Goal: Task Accomplishment & Management: Use online tool/utility

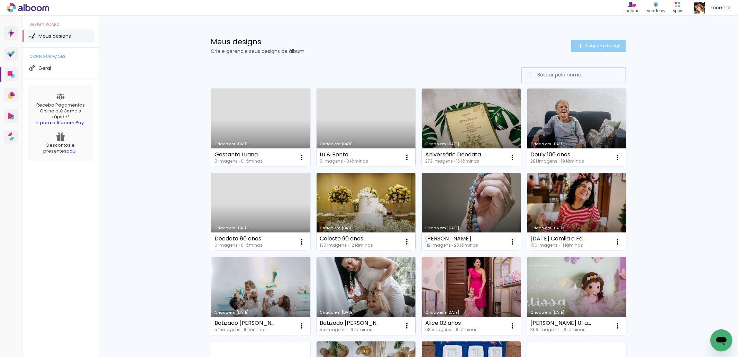
click at [595, 47] on span "Criar um design" at bounding box center [603, 46] width 36 height 4
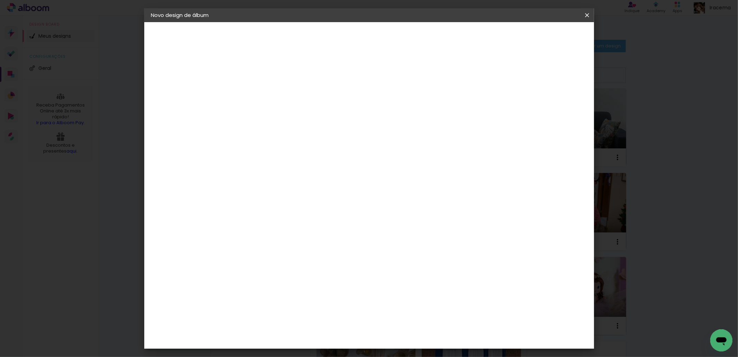
click at [587, 14] on iron-icon at bounding box center [587, 15] width 8 height 7
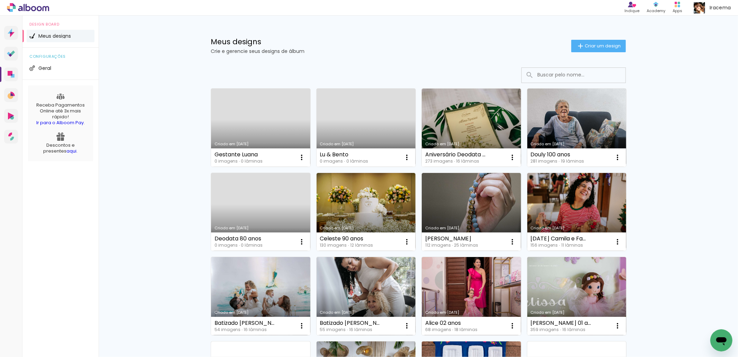
click at [254, 116] on link "Criado em [DATE]" at bounding box center [260, 128] width 99 height 78
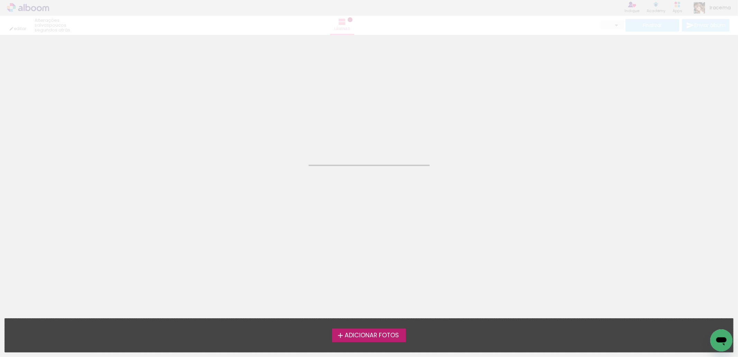
click at [363, 333] on span "Adicionar Fotos" at bounding box center [372, 336] width 54 height 6
click at [0, 0] on input "file" at bounding box center [0, 0] width 0 height 0
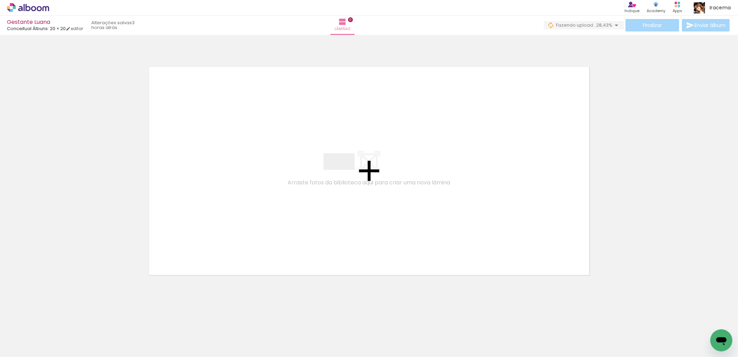
drag, startPoint x: 110, startPoint y: 339, endPoint x: 351, endPoint y: 174, distance: 292.3
click at [345, 174] on quentale-workspace at bounding box center [369, 178] width 738 height 357
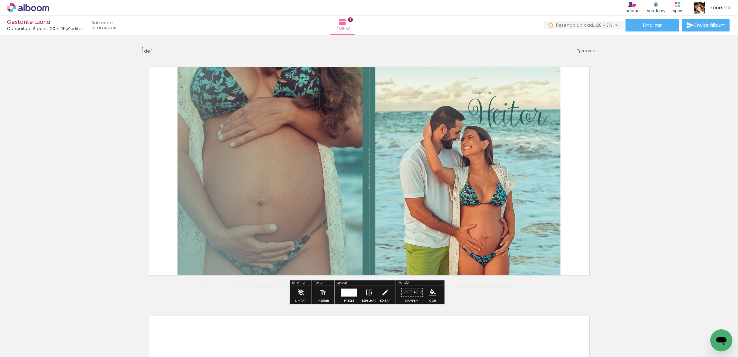
click at [352, 295] on div at bounding box center [349, 293] width 16 height 8
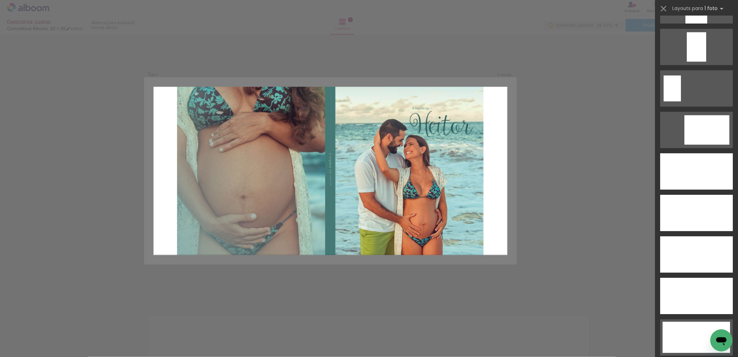
scroll to position [1893, 0]
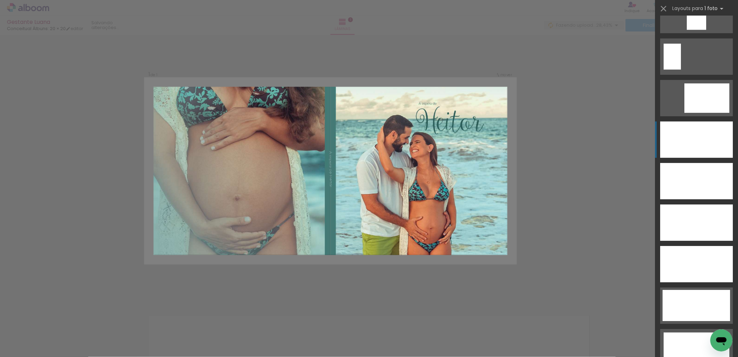
click at [694, 140] on div at bounding box center [696, 139] width 73 height 36
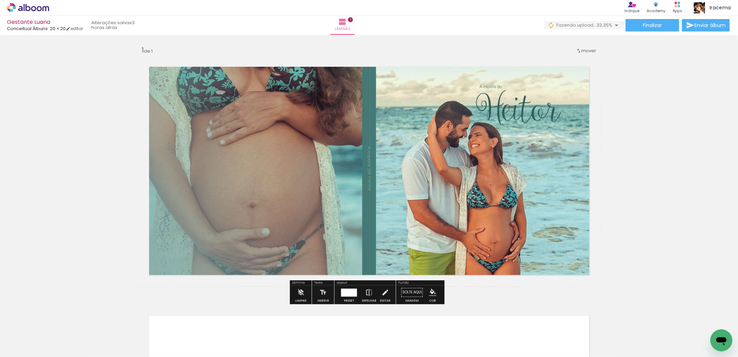
scroll to position [154, 0]
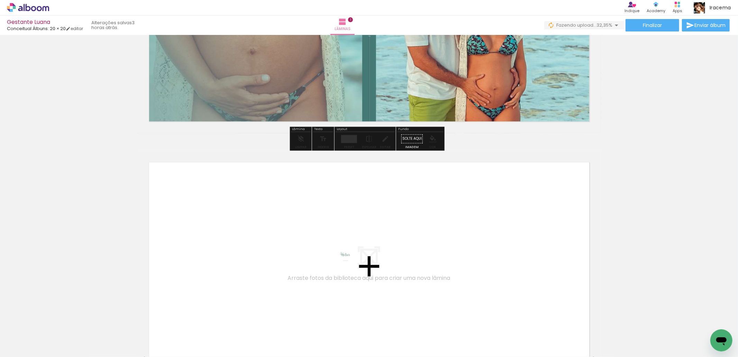
drag, startPoint x: 76, startPoint y: 339, endPoint x: 343, endPoint y: 268, distance: 275.7
click at [343, 268] on quentale-workspace at bounding box center [369, 178] width 738 height 357
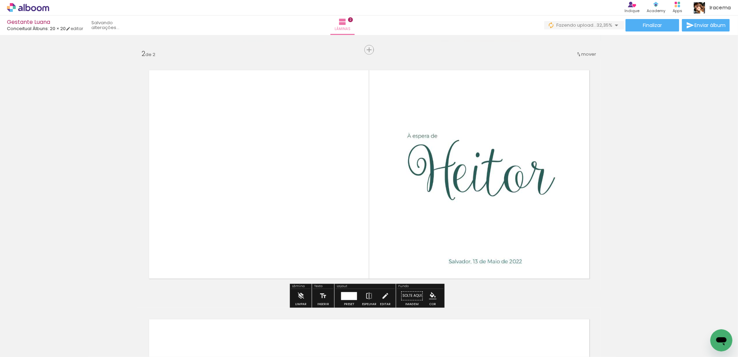
scroll to position [323, 0]
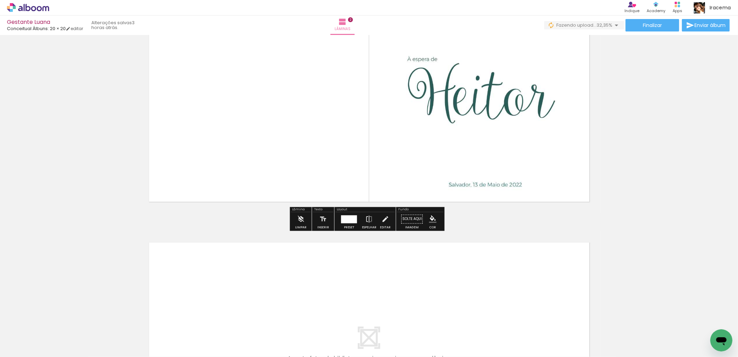
click at [344, 219] on div at bounding box center [349, 219] width 16 height 8
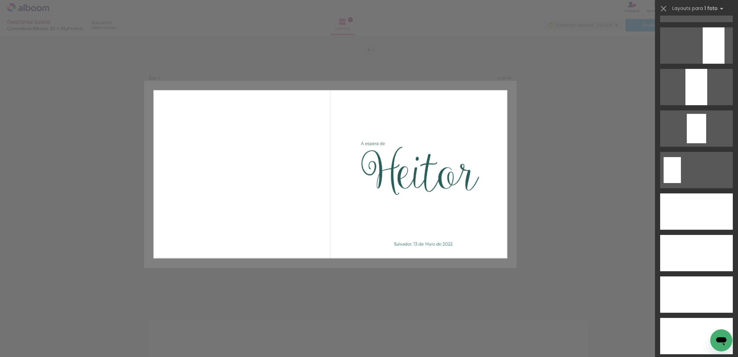
scroll to position [1836, 0]
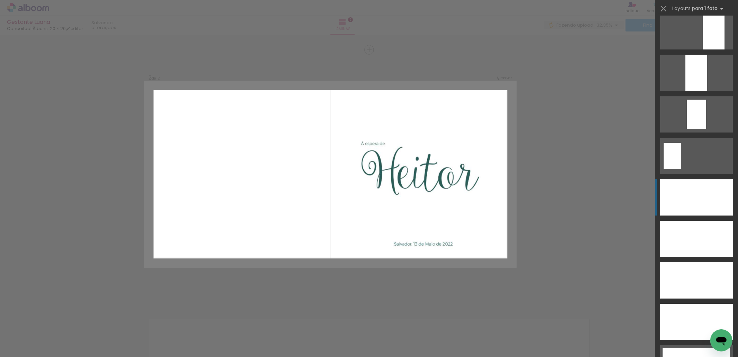
click at [690, 193] on div at bounding box center [696, 197] width 73 height 36
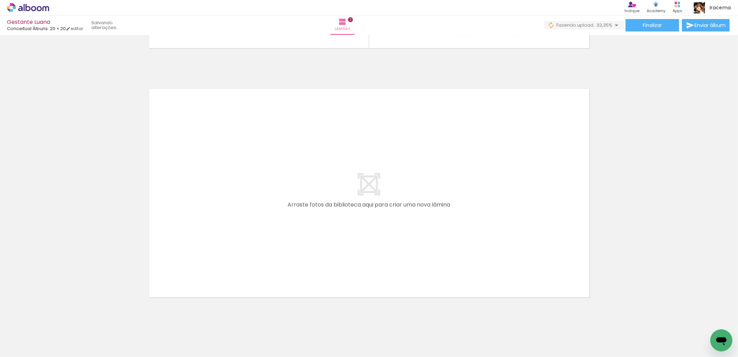
scroll to position [0, 31]
drag, startPoint x: 119, startPoint y: 335, endPoint x: 284, endPoint y: 235, distance: 192.9
click at [284, 235] on quentale-workspace at bounding box center [369, 178] width 738 height 357
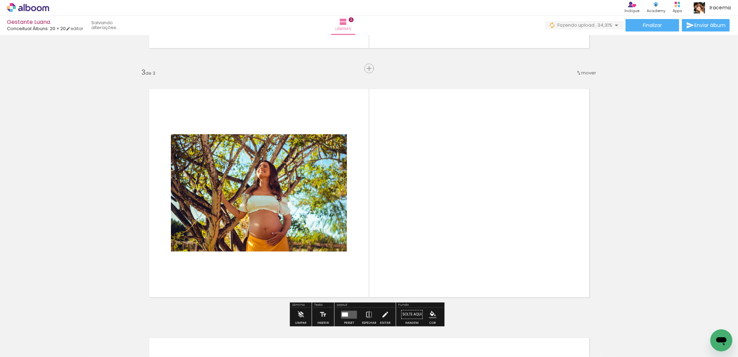
scroll to position [495, 0]
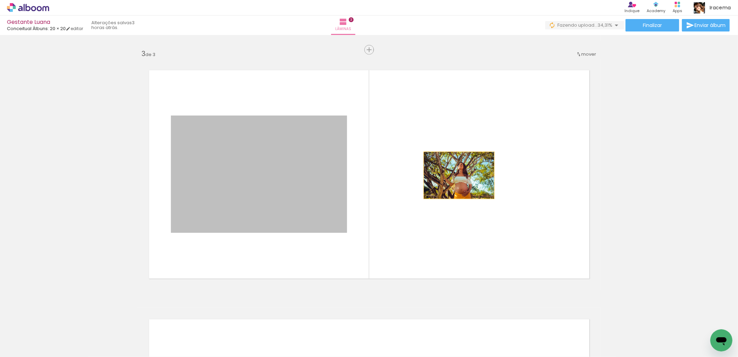
drag, startPoint x: 268, startPoint y: 187, endPoint x: 455, endPoint y: 175, distance: 187.3
click at [456, 176] on quentale-layouter at bounding box center [369, 174] width 464 height 232
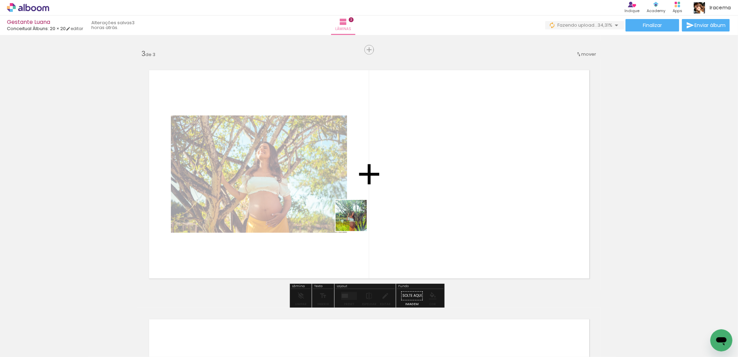
drag, startPoint x: 157, startPoint y: 340, endPoint x: 202, endPoint y: 313, distance: 52.8
click at [382, 199] on quentale-workspace at bounding box center [369, 178] width 738 height 357
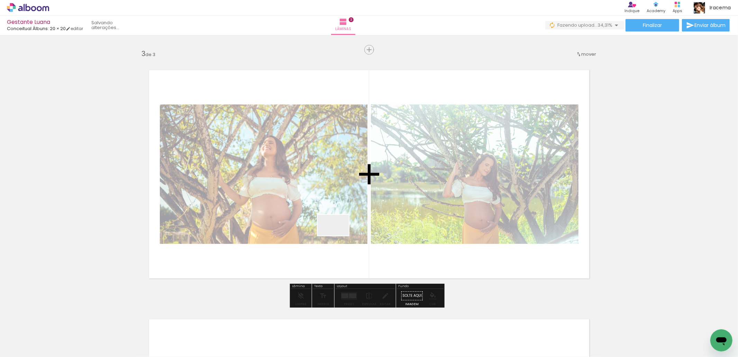
drag, startPoint x: 194, startPoint y: 336, endPoint x: 362, endPoint y: 219, distance: 204.6
click at [362, 220] on quentale-workspace at bounding box center [369, 178] width 738 height 357
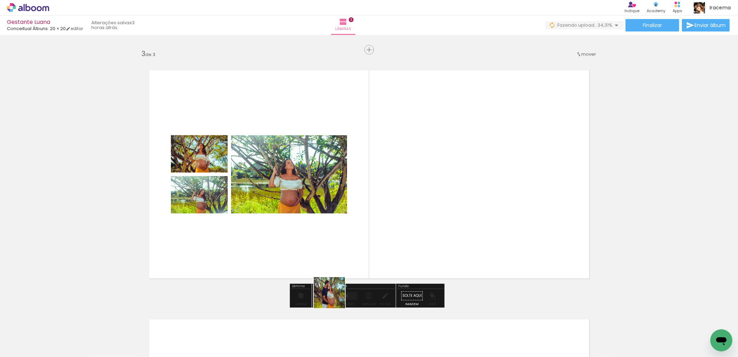
drag, startPoint x: 276, startPoint y: 336, endPoint x: 415, endPoint y: 214, distance: 184.9
click at [425, 229] on quentale-workspace at bounding box center [369, 178] width 738 height 357
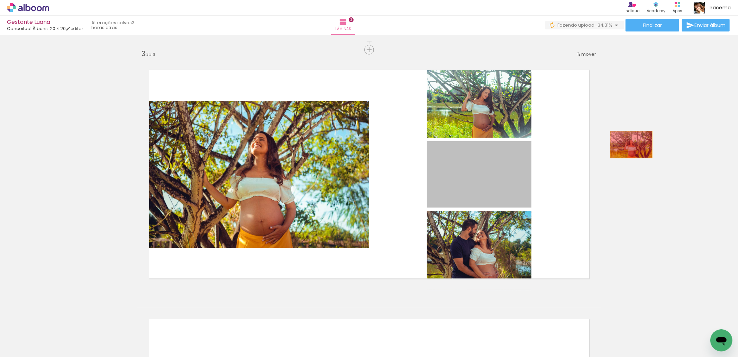
drag, startPoint x: 484, startPoint y: 179, endPoint x: 629, endPoint y: 145, distance: 148.9
click at [629, 145] on div "Inserir lâmina 1 de 3 Inserir lâmina 2 de 3 Inserir lâmina 3 de 3" at bounding box center [369, 40] width 738 height 997
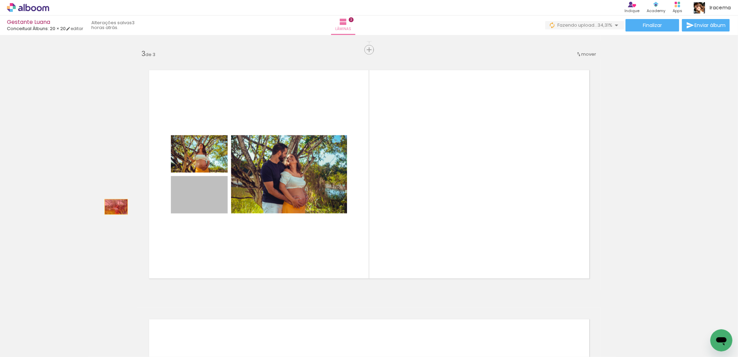
drag, startPoint x: 205, startPoint y: 201, endPoint x: 109, endPoint y: 201, distance: 95.2
click at [110, 203] on div "Inserir lâmina 1 de 3 Inserir lâmina 2 de 3 Inserir lâmina 3 de 3" at bounding box center [369, 40] width 738 height 997
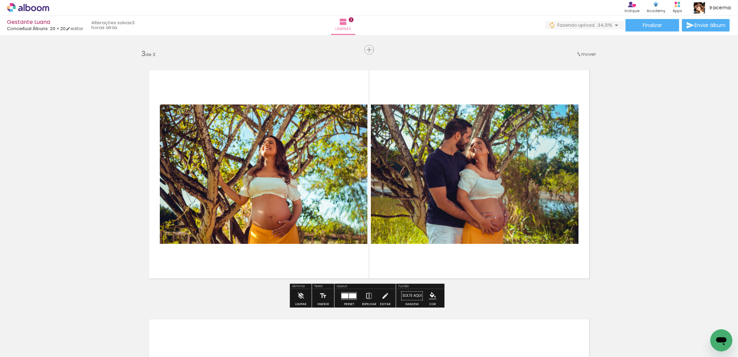
click at [351, 296] on div at bounding box center [352, 296] width 7 height 5
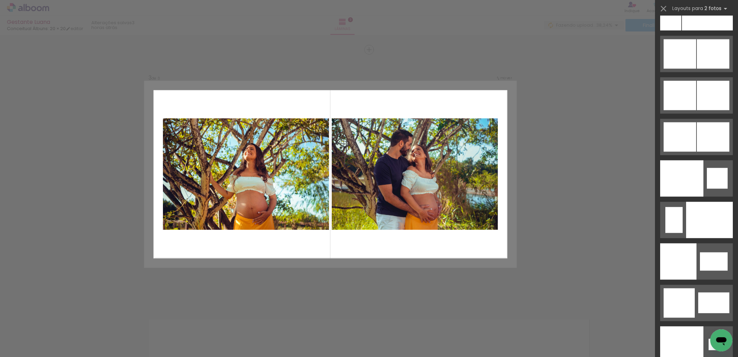
scroll to position [3493, 0]
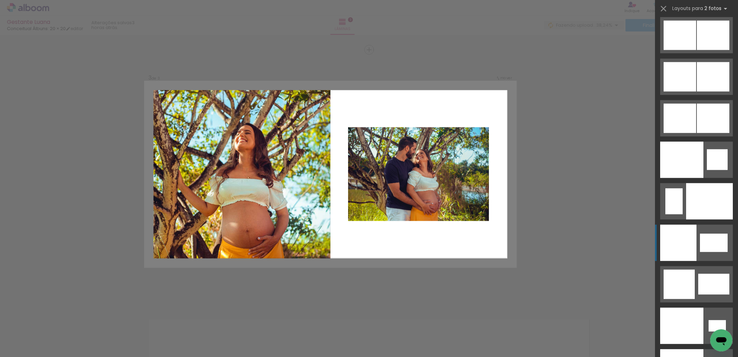
click at [693, 246] on div at bounding box center [678, 243] width 36 height 36
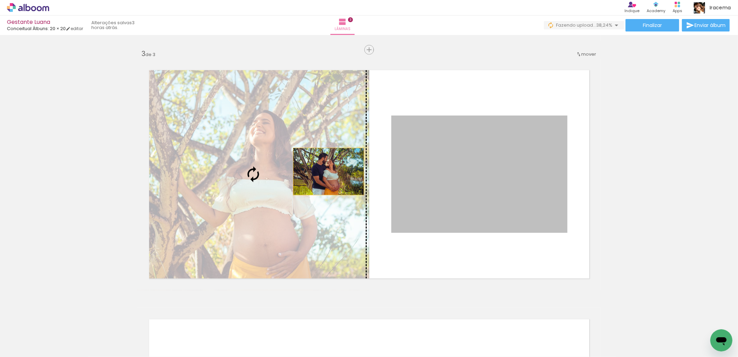
drag, startPoint x: 467, startPoint y: 179, endPoint x: 326, endPoint y: 172, distance: 141.0
click at [0, 0] on slot at bounding box center [0, 0] width 0 height 0
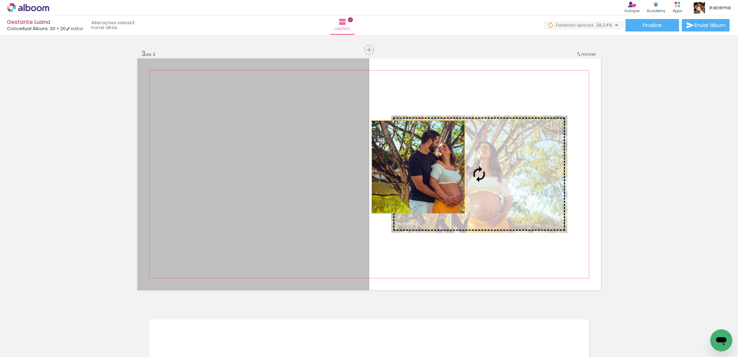
drag, startPoint x: 306, startPoint y: 188, endPoint x: 415, endPoint y: 167, distance: 111.4
click at [0, 0] on slot at bounding box center [0, 0] width 0 height 0
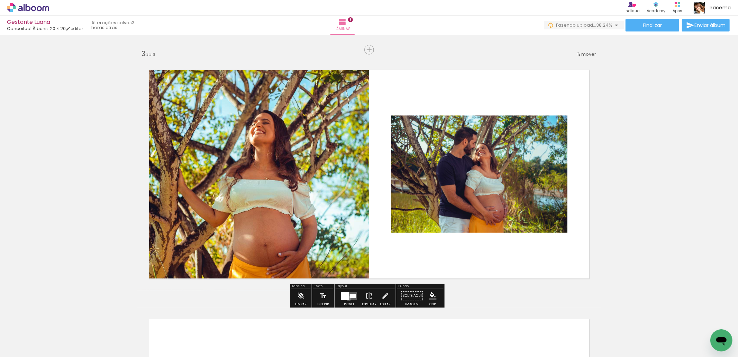
click at [347, 299] on div at bounding box center [345, 296] width 8 height 8
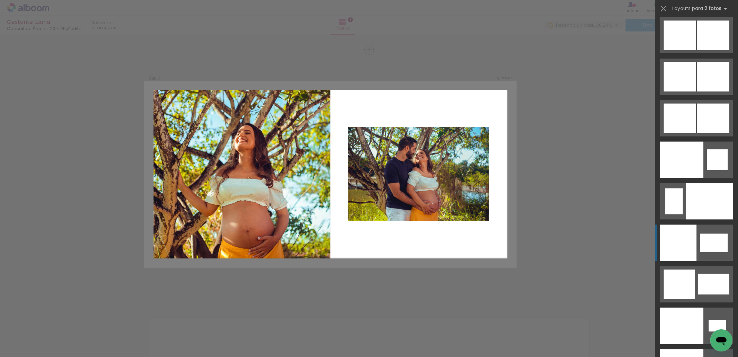
scroll to position [3604, 0]
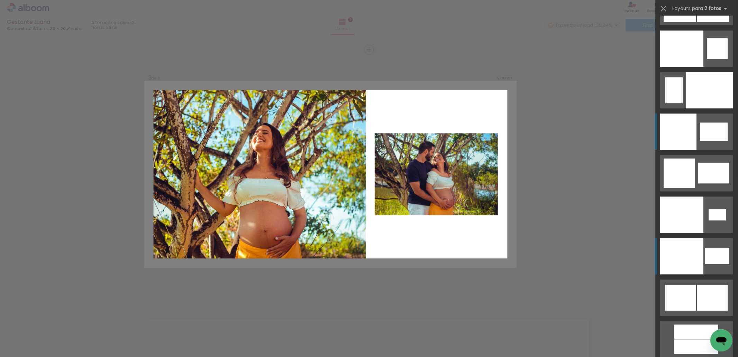
click at [700, 255] on div at bounding box center [681, 256] width 43 height 36
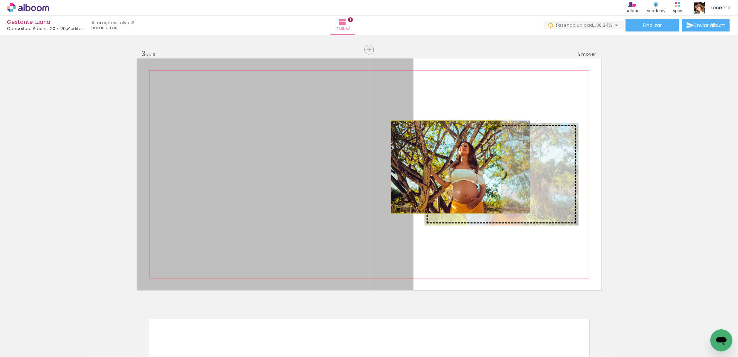
drag, startPoint x: 351, startPoint y: 167, endPoint x: 443, endPoint y: 167, distance: 92.8
click at [0, 0] on slot at bounding box center [0, 0] width 0 height 0
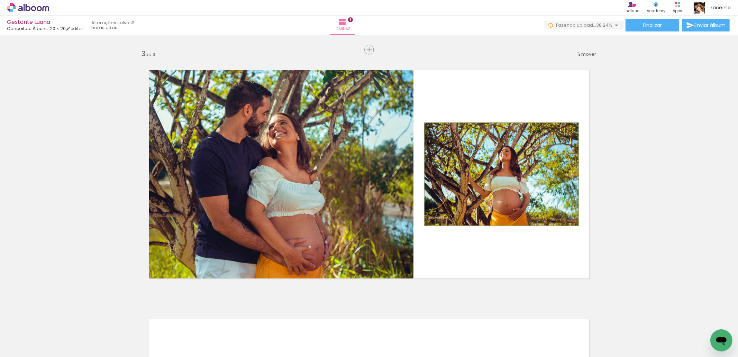
drag, startPoint x: 456, startPoint y: 184, endPoint x: 319, endPoint y: 184, distance: 136.7
click at [0, 0] on slot at bounding box center [0, 0] width 0 height 0
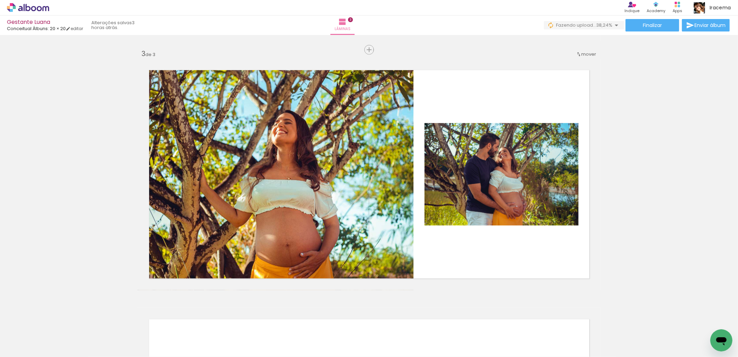
scroll to position [0, 0]
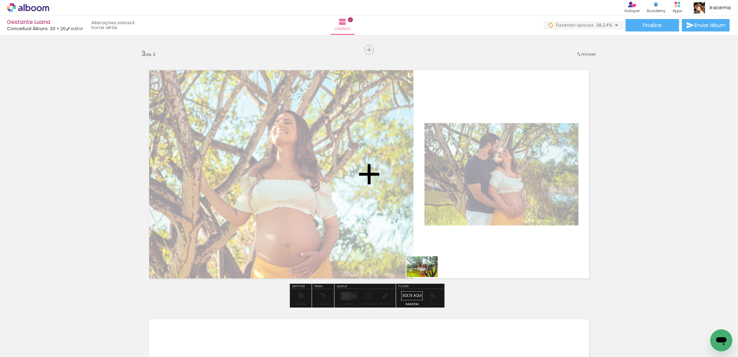
drag, startPoint x: 223, startPoint y: 339, endPoint x: 448, endPoint y: 268, distance: 236.6
click at [448, 268] on quentale-workspace at bounding box center [369, 178] width 738 height 357
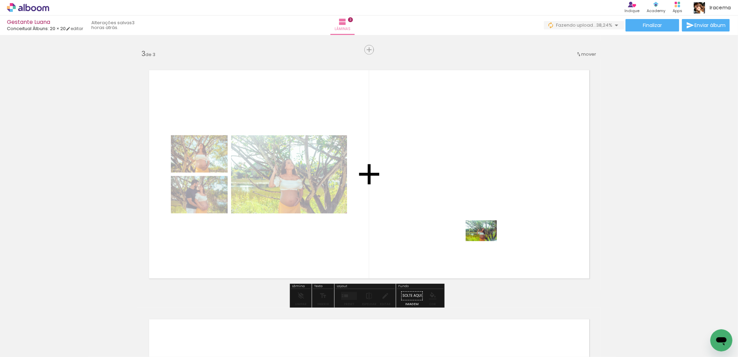
drag, startPoint x: 289, startPoint y: 319, endPoint x: 487, endPoint y: 241, distance: 212.4
click at [487, 241] on quentale-workspace at bounding box center [369, 178] width 738 height 357
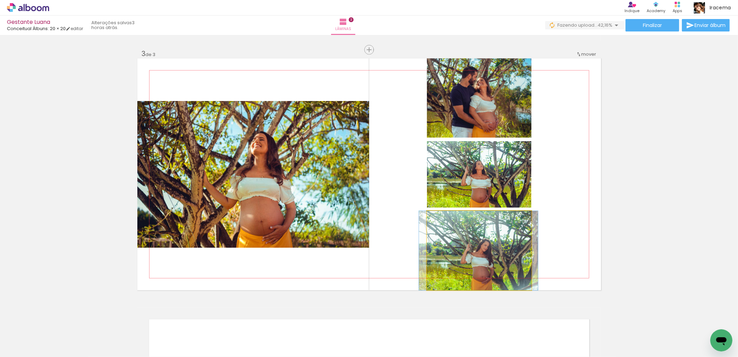
drag, startPoint x: 476, startPoint y: 265, endPoint x: 475, endPoint y: 253, distance: 12.1
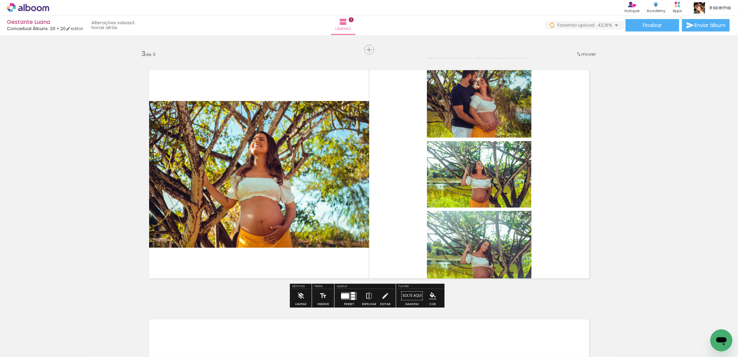
click at [347, 293] on quentale-layouter at bounding box center [349, 296] width 16 height 8
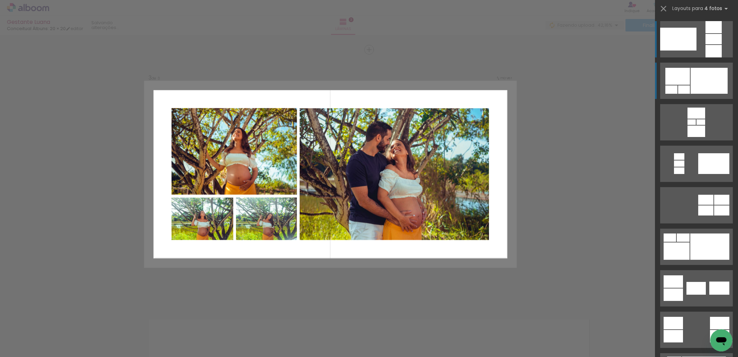
click at [691, 81] on div at bounding box center [709, 81] width 37 height 26
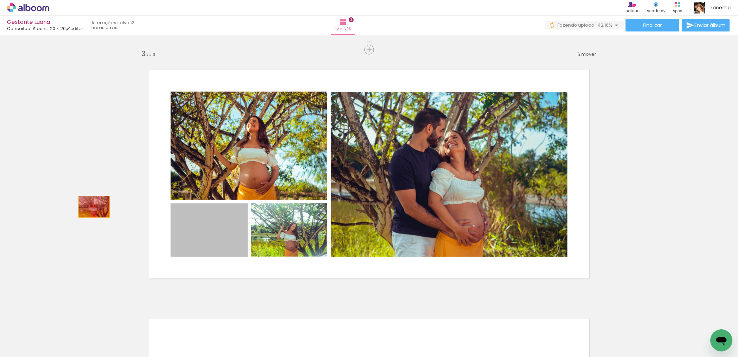
drag, startPoint x: 206, startPoint y: 241, endPoint x: 91, endPoint y: 207, distance: 119.6
click at [91, 207] on div "Inserir lâmina 1 de 3 Inserir lâmina 2 de 3 Inserir lâmina 3 de 3" at bounding box center [369, 40] width 738 height 997
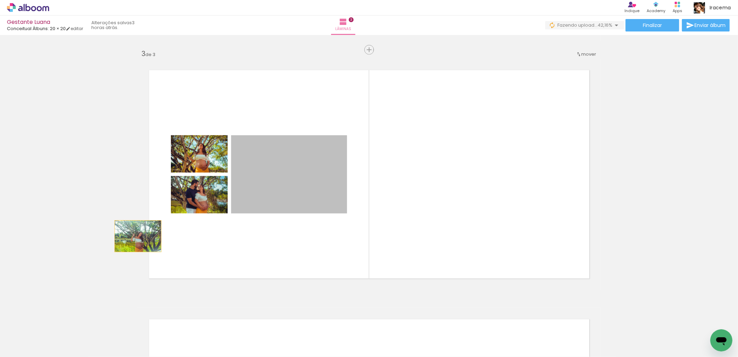
drag, startPoint x: 281, startPoint y: 168, endPoint x: 90, endPoint y: 225, distance: 199.4
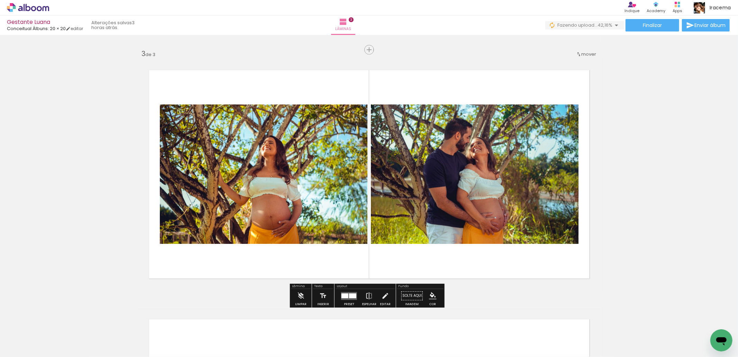
drag, startPoint x: 348, startPoint y: 294, endPoint x: 324, endPoint y: 279, distance: 28.8
click at [349, 294] on div at bounding box center [352, 296] width 7 height 5
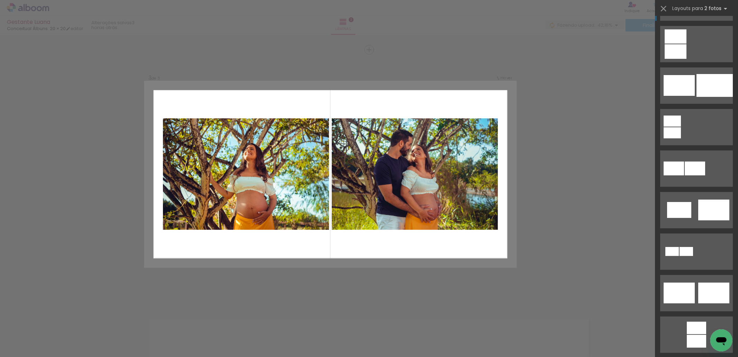
scroll to position [14, 0]
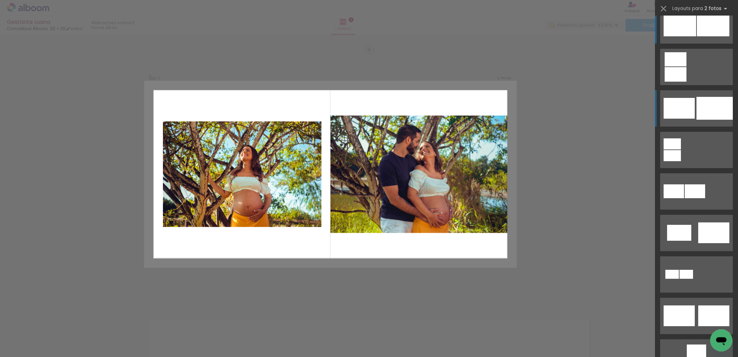
click at [693, 108] on quentale-layouter at bounding box center [696, 108] width 73 height 36
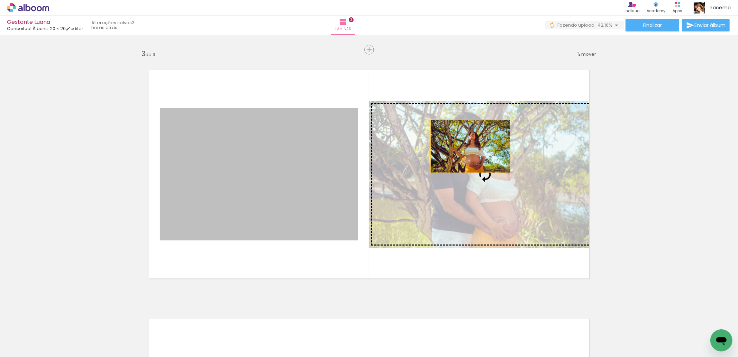
drag, startPoint x: 331, startPoint y: 171, endPoint x: 468, endPoint y: 146, distance: 138.9
click at [0, 0] on slot at bounding box center [0, 0] width 0 height 0
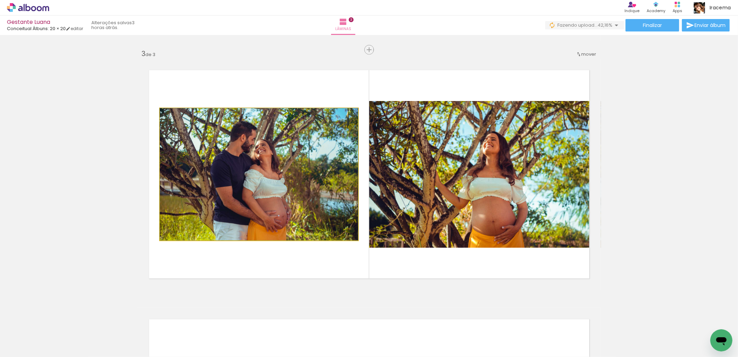
drag, startPoint x: 270, startPoint y: 186, endPoint x: 269, endPoint y: 181, distance: 4.5
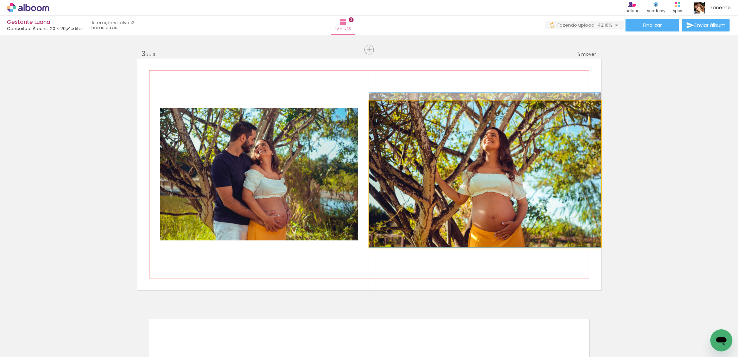
drag, startPoint x: 484, startPoint y: 183, endPoint x: 478, endPoint y: 181, distance: 6.6
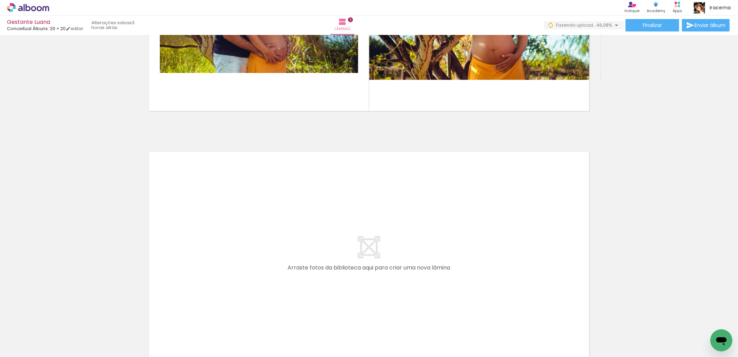
scroll to position [0, 110]
drag, startPoint x: 232, startPoint y: 341, endPoint x: 270, endPoint y: 325, distance: 41.4
click at [253, 227] on quentale-workspace at bounding box center [369, 178] width 738 height 357
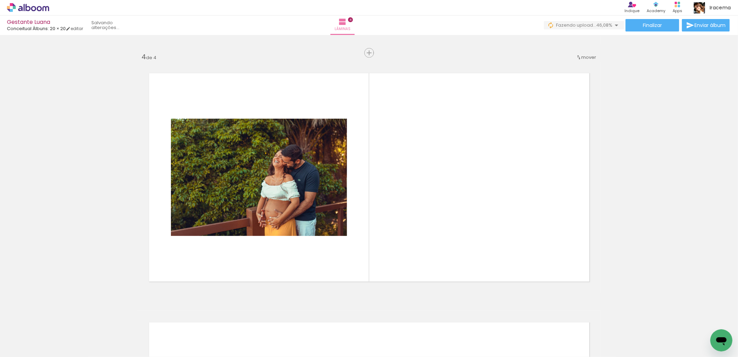
scroll to position [744, 0]
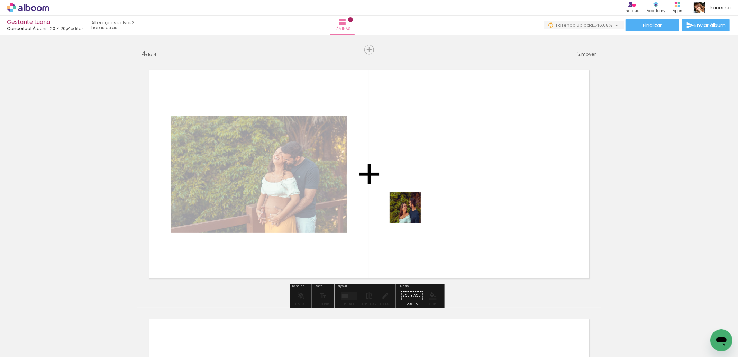
drag, startPoint x: 289, startPoint y: 316, endPoint x: 411, endPoint y: 213, distance: 158.9
click at [411, 213] on quentale-workspace at bounding box center [369, 178] width 738 height 357
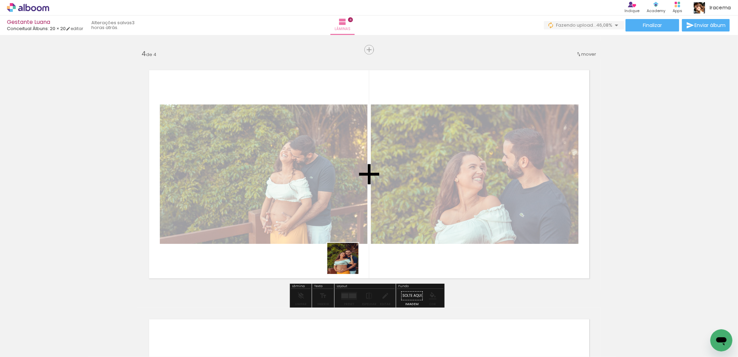
drag, startPoint x: 310, startPoint y: 332, endPoint x: 321, endPoint y: 241, distance: 91.7
click at [362, 217] on quentale-workspace at bounding box center [369, 178] width 738 height 357
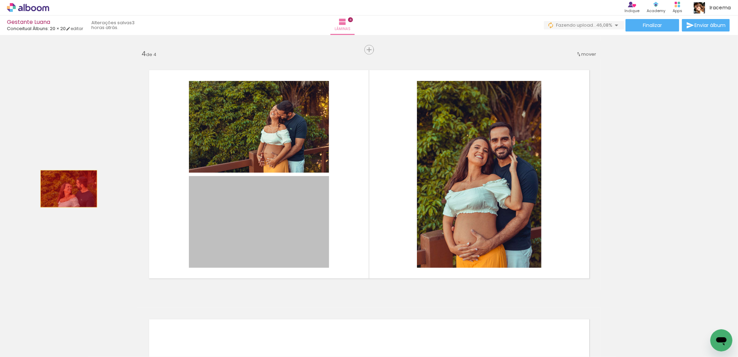
drag, startPoint x: 275, startPoint y: 230, endPoint x: 60, endPoint y: 177, distance: 221.8
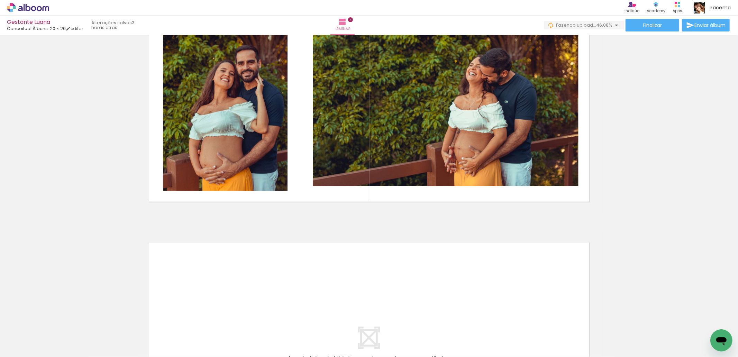
scroll to position [0, 204]
drag, startPoint x: 260, startPoint y: 339, endPoint x: 316, endPoint y: 275, distance: 84.4
click at [316, 275] on quentale-workspace at bounding box center [369, 178] width 738 height 357
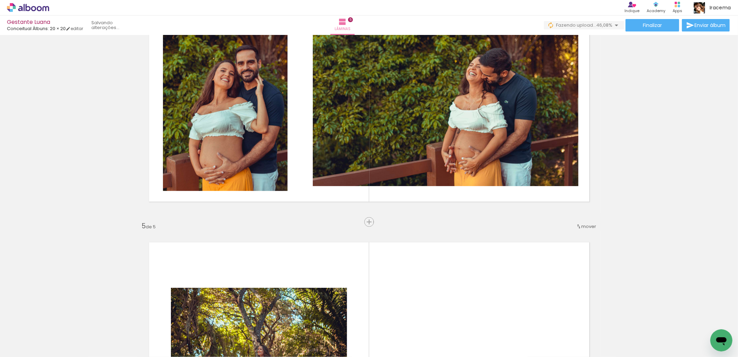
scroll to position [993, 0]
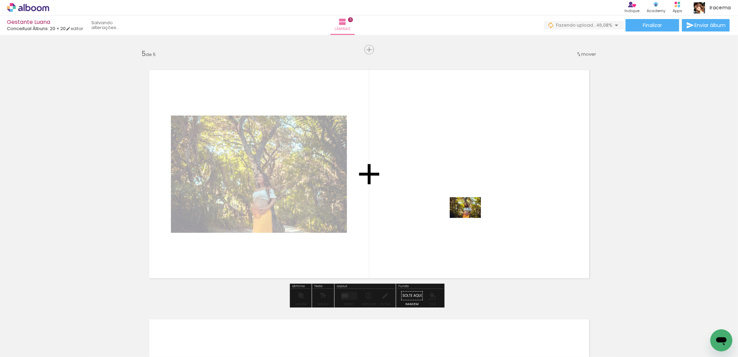
drag, startPoint x: 330, startPoint y: 339, endPoint x: 472, endPoint y: 213, distance: 190.3
click at [472, 213] on quentale-workspace at bounding box center [369, 178] width 738 height 357
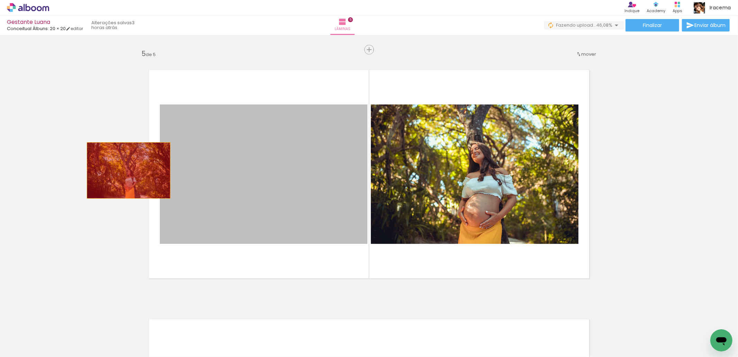
drag, startPoint x: 317, startPoint y: 190, endPoint x: 102, endPoint y: 164, distance: 216.2
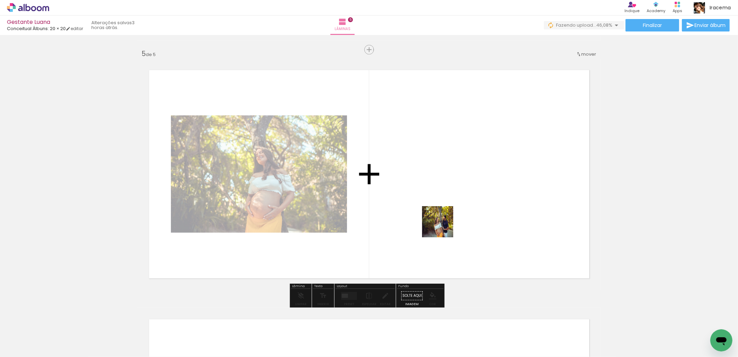
drag, startPoint x: 409, startPoint y: 335, endPoint x: 439, endPoint y: 288, distance: 55.1
click at [462, 155] on quentale-workspace at bounding box center [369, 178] width 738 height 357
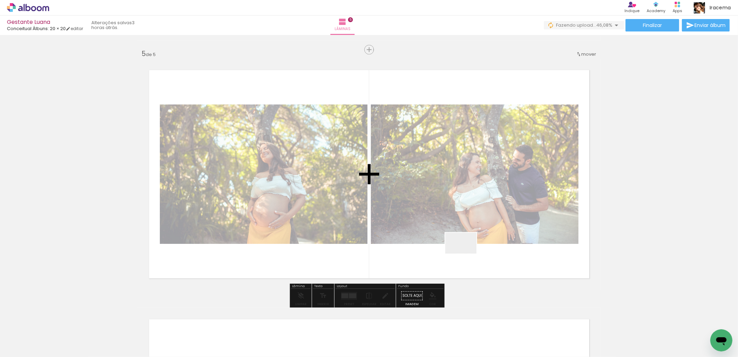
click at [466, 254] on quentale-workspace at bounding box center [369, 178] width 738 height 357
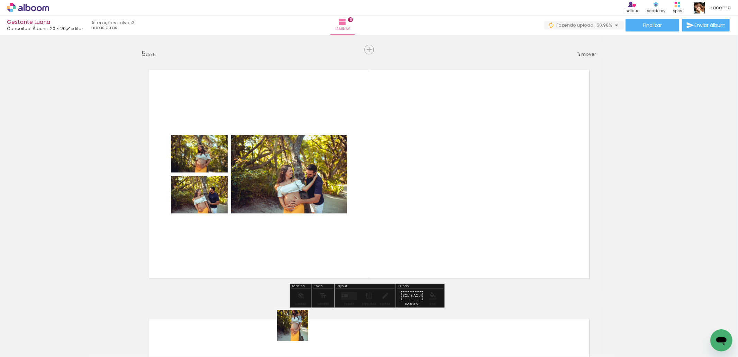
drag, startPoint x: 298, startPoint y: 331, endPoint x: 452, endPoint y: 210, distance: 195.5
click at [452, 210] on quentale-workspace at bounding box center [369, 178] width 738 height 357
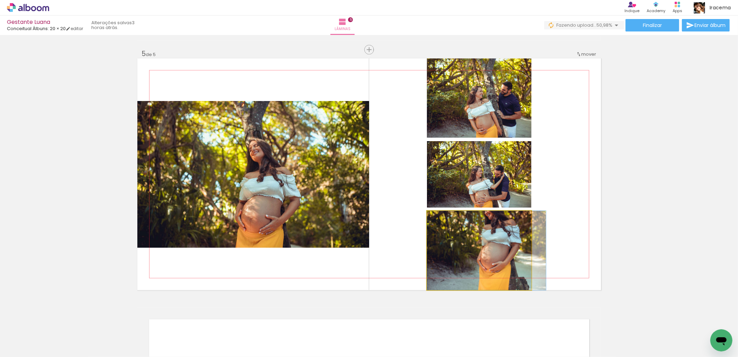
drag, startPoint x: 476, startPoint y: 262, endPoint x: 658, endPoint y: 179, distance: 200.4
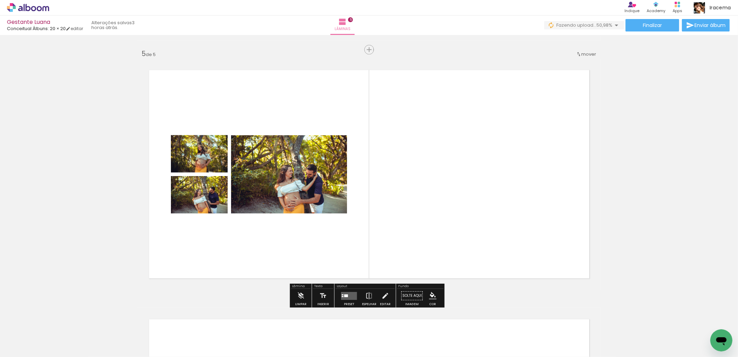
click at [348, 296] on quentale-layouter at bounding box center [349, 296] width 16 height 8
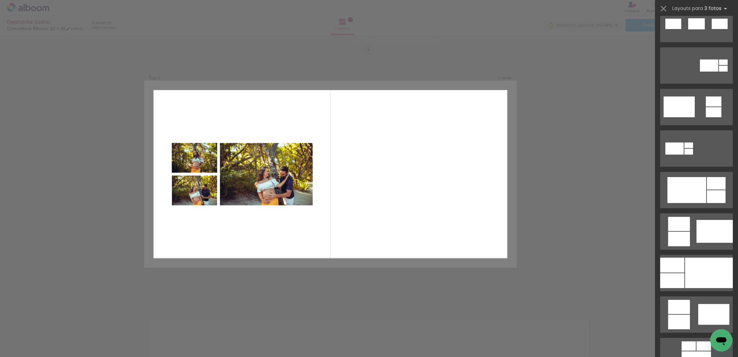
scroll to position [351, 0]
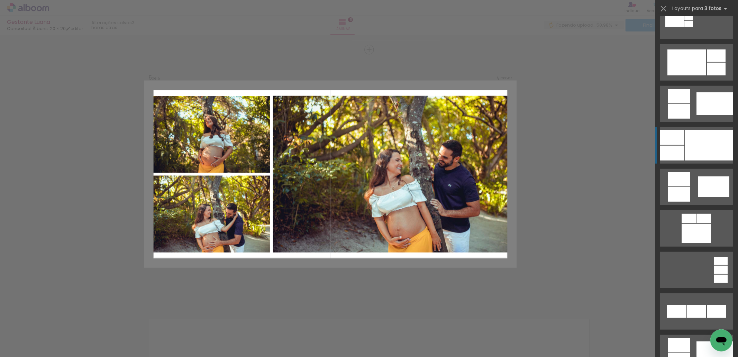
click at [687, 144] on div at bounding box center [709, 145] width 48 height 30
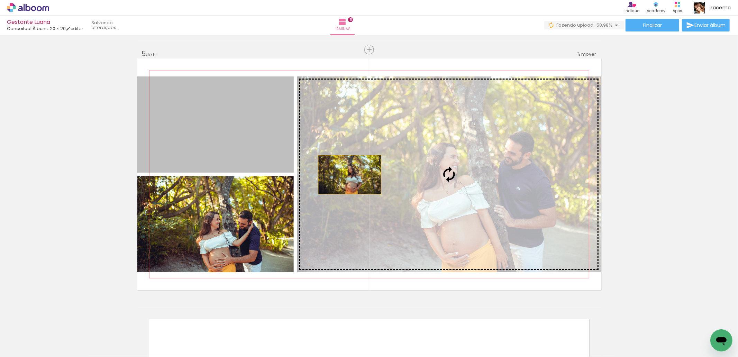
drag, startPoint x: 242, startPoint y: 145, endPoint x: 403, endPoint y: 166, distance: 162.3
click at [0, 0] on slot at bounding box center [0, 0] width 0 height 0
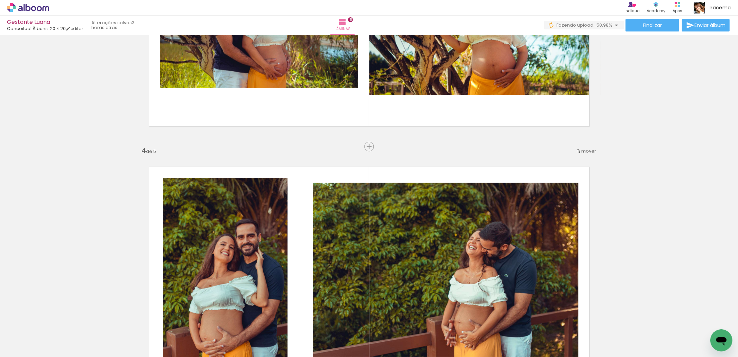
scroll to position [532, 0]
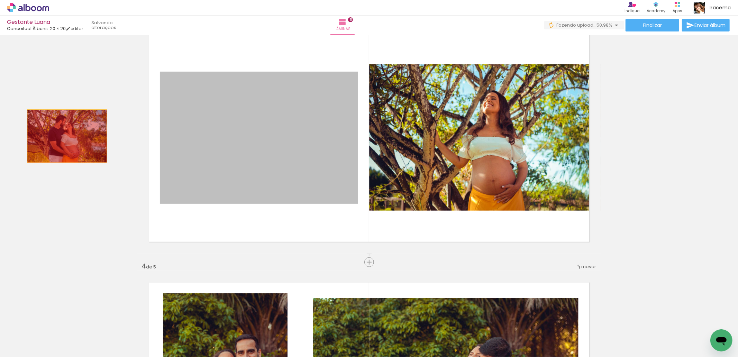
drag, startPoint x: 260, startPoint y: 135, endPoint x: 63, endPoint y: 136, distance: 196.6
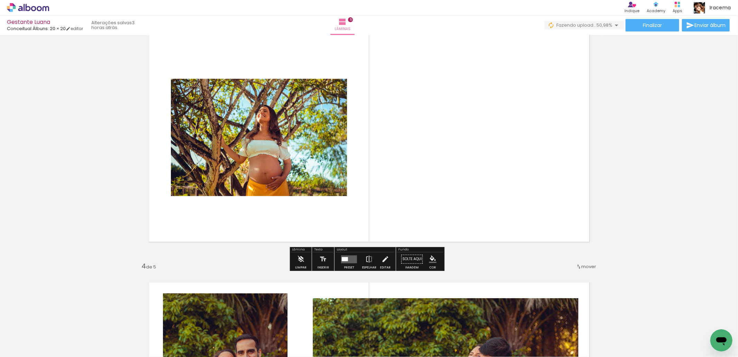
click at [346, 255] on quentale-layouter at bounding box center [349, 259] width 16 height 8
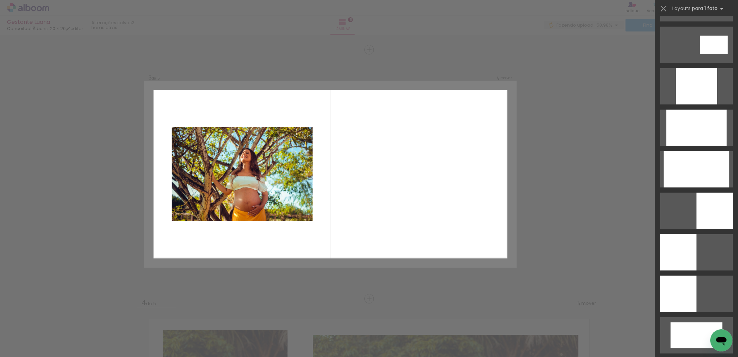
scroll to position [385, 0]
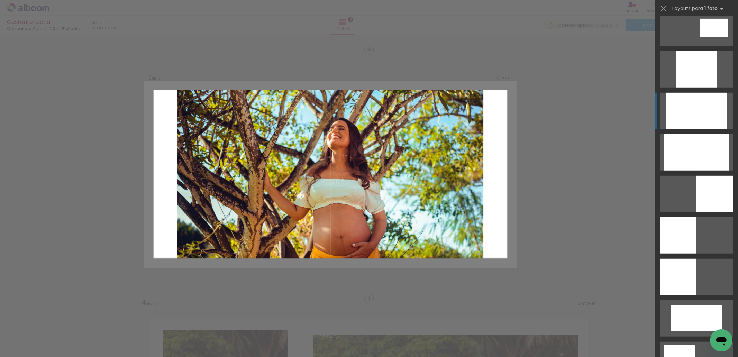
click at [701, 105] on div at bounding box center [697, 111] width 60 height 36
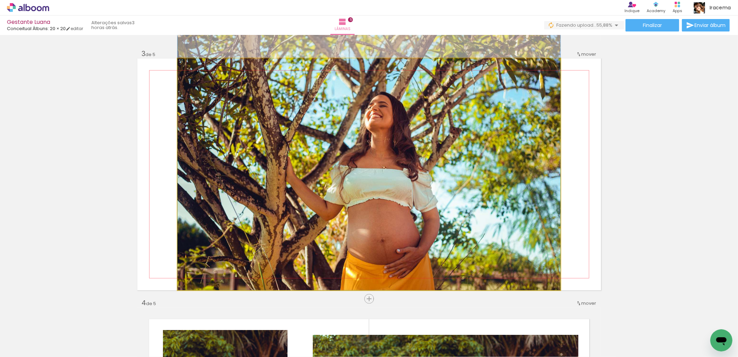
drag, startPoint x: 433, startPoint y: 195, endPoint x: 431, endPoint y: 172, distance: 22.2
drag, startPoint x: 469, startPoint y: 181, endPoint x: 484, endPoint y: 179, distance: 15.1
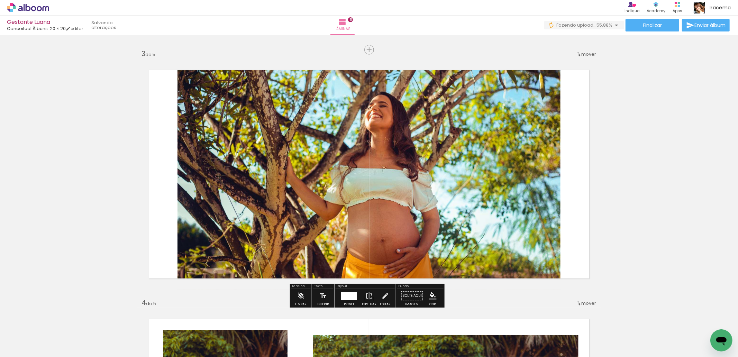
click at [344, 295] on div at bounding box center [349, 296] width 16 height 8
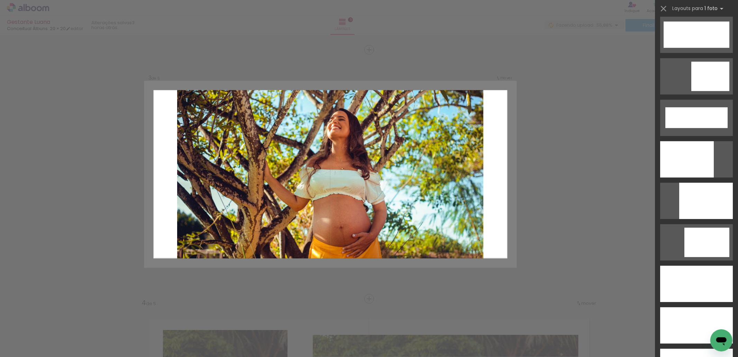
scroll to position [1757, 0]
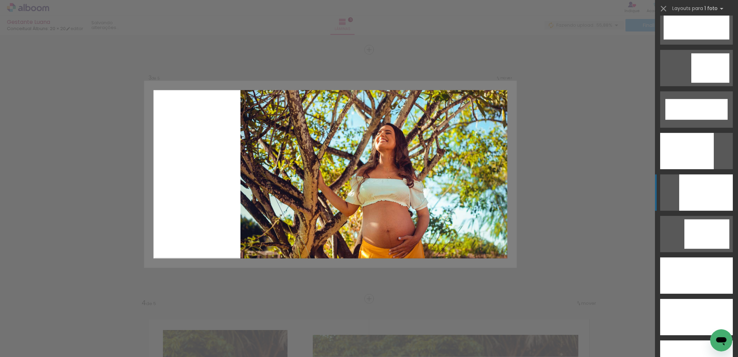
click at [701, 188] on div at bounding box center [706, 192] width 54 height 36
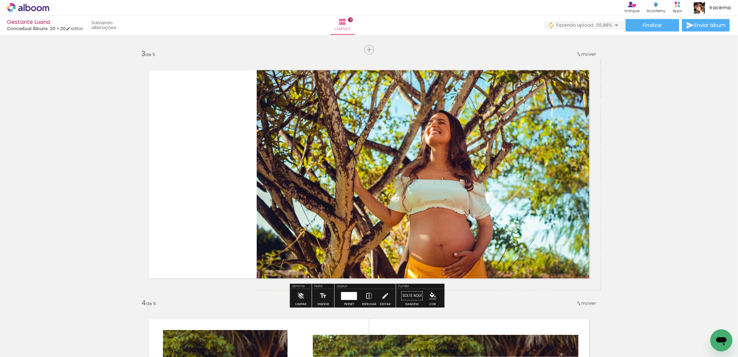
click at [635, 205] on div "Inserir lâmina 1 de 5 Inserir lâmina 2 de 5 Inserir lâmina 3 de 5 Inserir lâmin…" at bounding box center [369, 290] width 738 height 1496
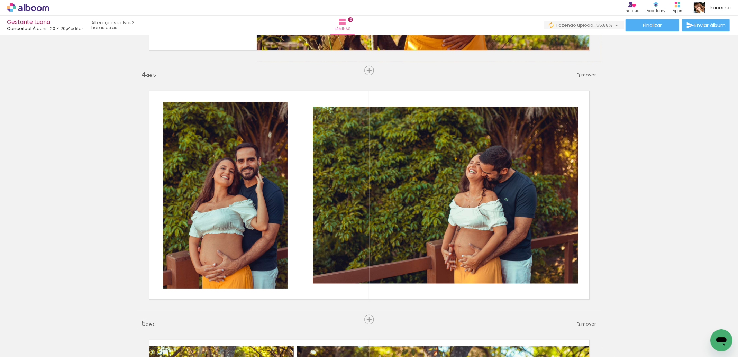
scroll to position [491, 0]
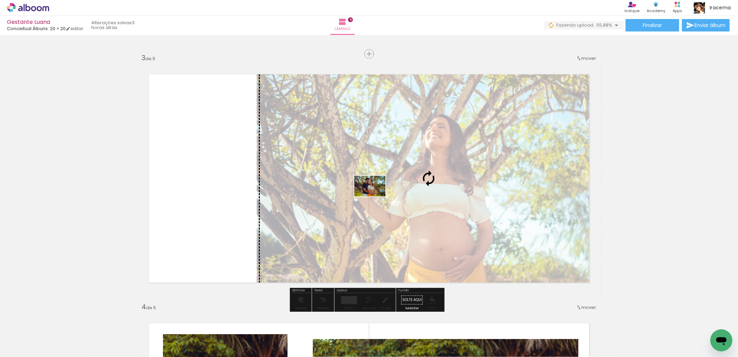
drag, startPoint x: 105, startPoint y: 336, endPoint x: 375, endPoint y: 197, distance: 304.2
click at [375, 197] on quentale-workspace at bounding box center [369, 178] width 738 height 357
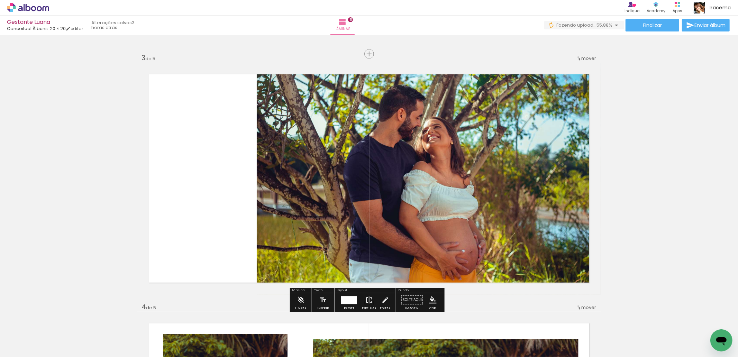
click at [369, 299] on iron-icon at bounding box center [370, 300] width 8 height 14
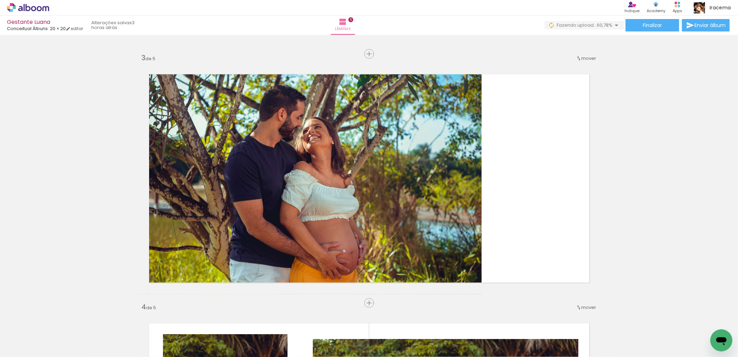
scroll to position [0, 2]
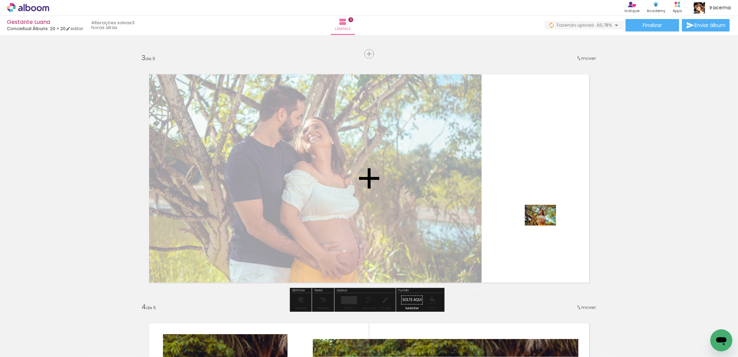
drag, startPoint x: 483, startPoint y: 255, endPoint x: 546, endPoint y: 226, distance: 69.7
click at [546, 226] on quentale-workspace at bounding box center [369, 178] width 738 height 357
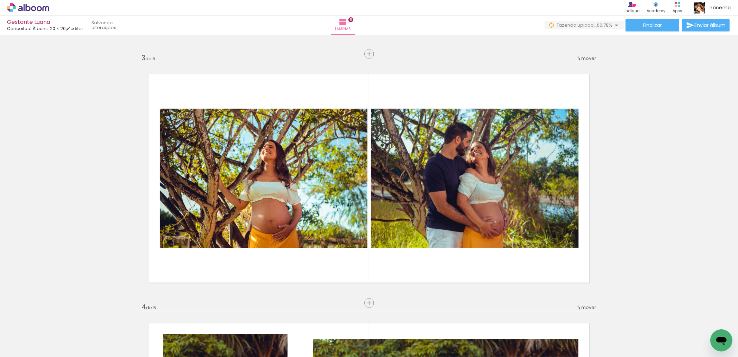
click at [350, 298] on div "Inserir lâmina 1 de 5 Inserir lâmina 2 de 5 Inserir lâmina 3 de 5 Inserir lâmin…" at bounding box center [369, 295] width 738 height 1496
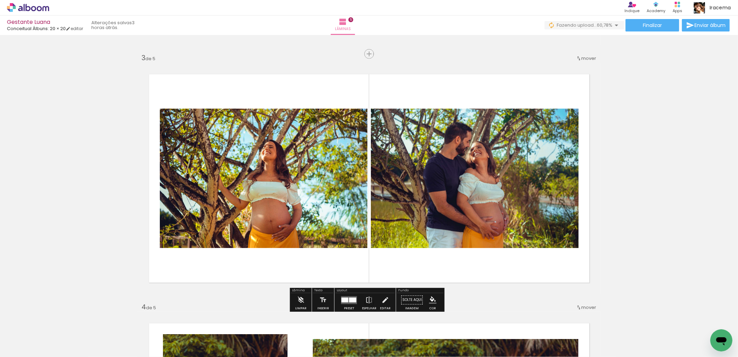
click at [349, 300] on div at bounding box center [352, 300] width 7 height 5
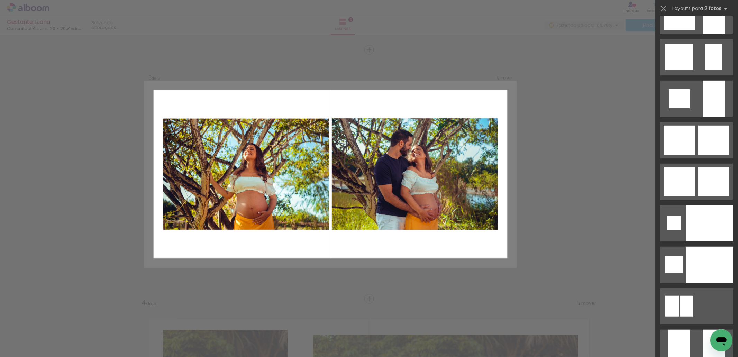
scroll to position [2655, 0]
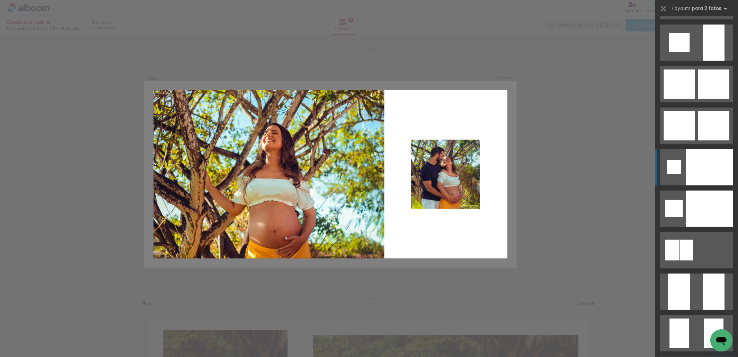
click at [696, 167] on div at bounding box center [709, 167] width 47 height 36
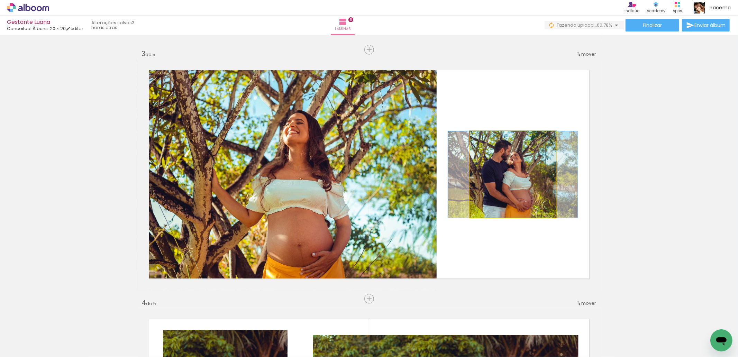
drag, startPoint x: 528, startPoint y: 162, endPoint x: 391, endPoint y: 170, distance: 137.0
click at [0, 0] on slot at bounding box center [0, 0] width 0 height 0
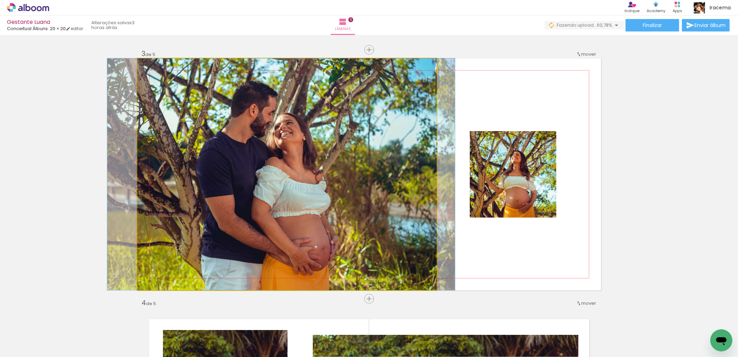
drag, startPoint x: 359, startPoint y: 219, endPoint x: 356, endPoint y: 217, distance: 4.2
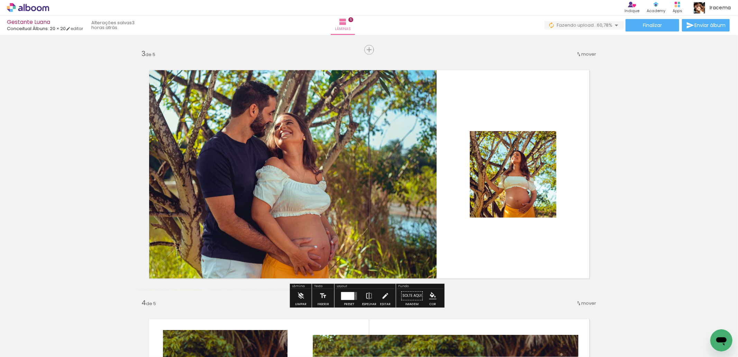
click at [344, 299] on div at bounding box center [347, 296] width 13 height 8
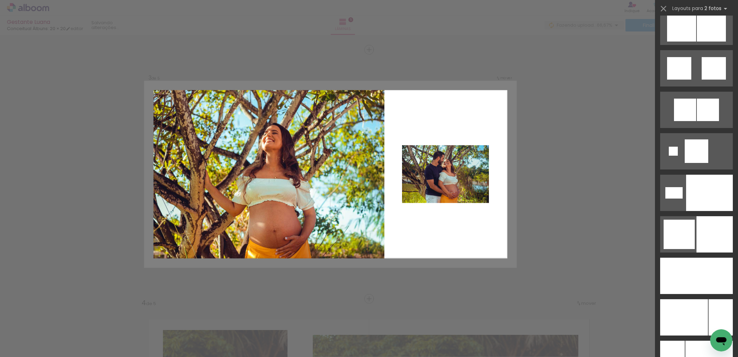
scroll to position [2122, 0]
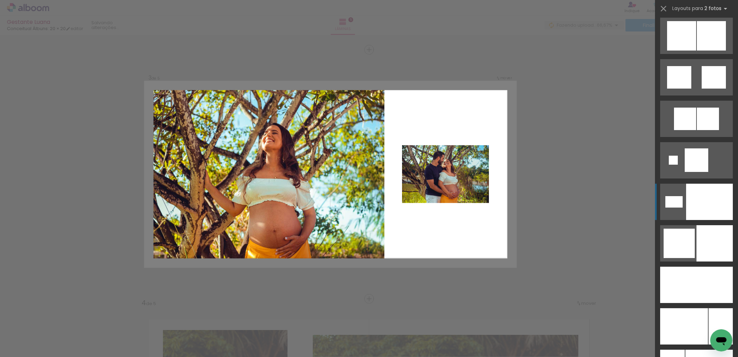
click at [688, 198] on div at bounding box center [709, 202] width 47 height 36
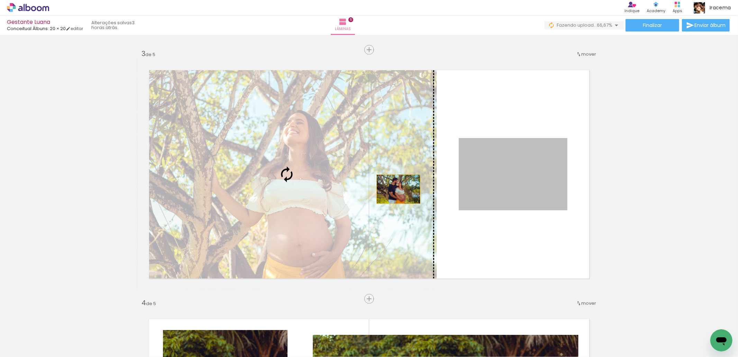
drag, startPoint x: 489, startPoint y: 178, endPoint x: 363, endPoint y: 189, distance: 125.8
click at [0, 0] on slot at bounding box center [0, 0] width 0 height 0
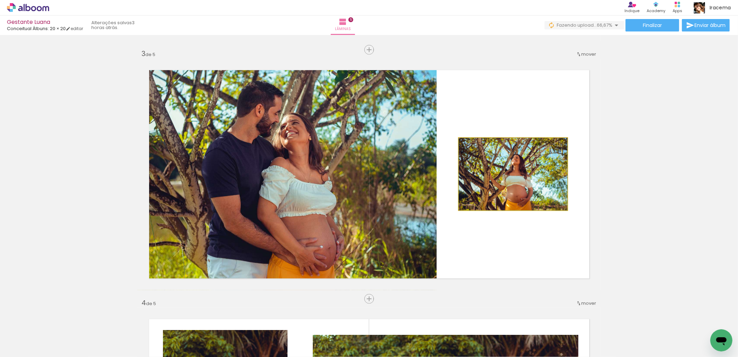
drag, startPoint x: 505, startPoint y: 178, endPoint x: 333, endPoint y: 184, distance: 171.8
click at [0, 0] on slot at bounding box center [0, 0] width 0 height 0
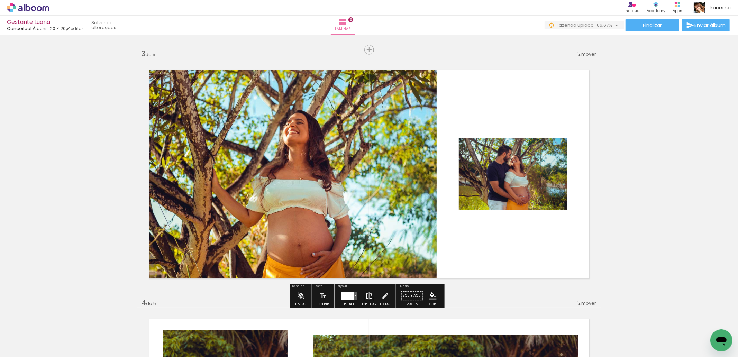
click at [368, 300] on iron-icon at bounding box center [370, 296] width 8 height 14
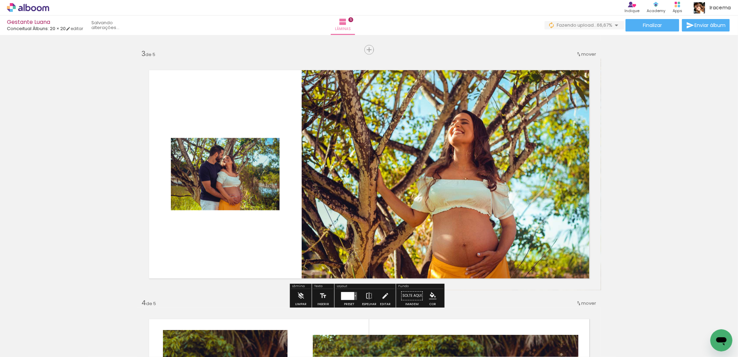
click at [403, 114] on quentale-photo at bounding box center [451, 174] width 299 height 232
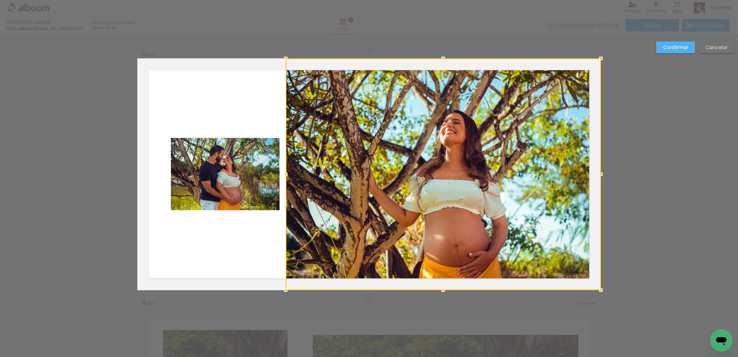
drag, startPoint x: 296, startPoint y: 173, endPoint x: 285, endPoint y: 173, distance: 11.1
click at [285, 173] on div at bounding box center [286, 175] width 14 height 14
drag, startPoint x: 236, startPoint y: 178, endPoint x: 222, endPoint y: 175, distance: 14.1
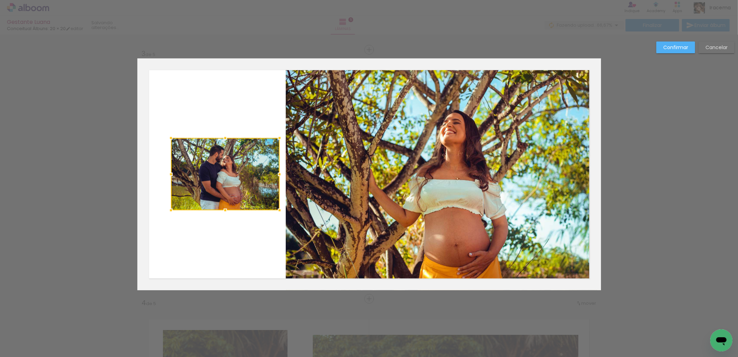
click at [0, 0] on slot "Confirmar" at bounding box center [0, 0] width 0 height 0
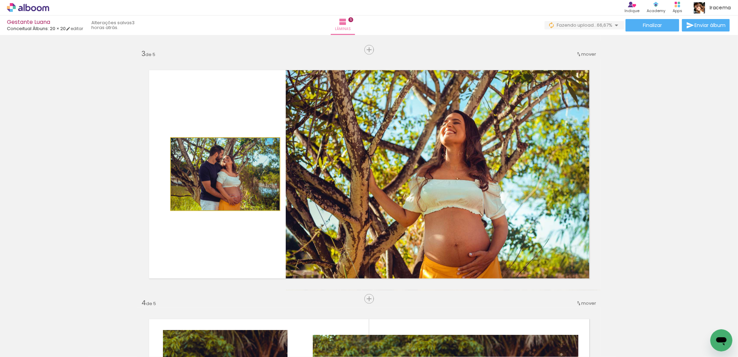
click at [240, 175] on quentale-photo at bounding box center [225, 174] width 109 height 72
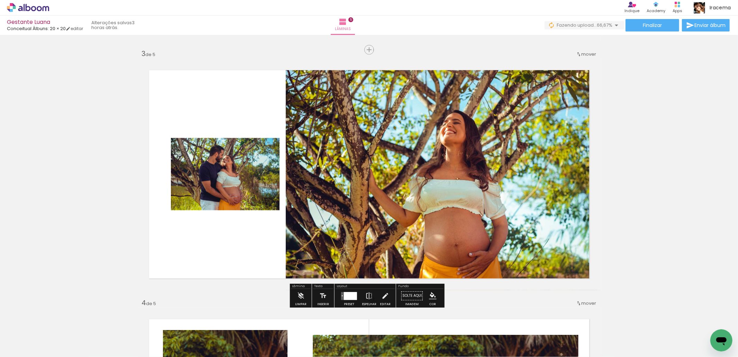
click at [258, 179] on quentale-photo at bounding box center [225, 174] width 109 height 72
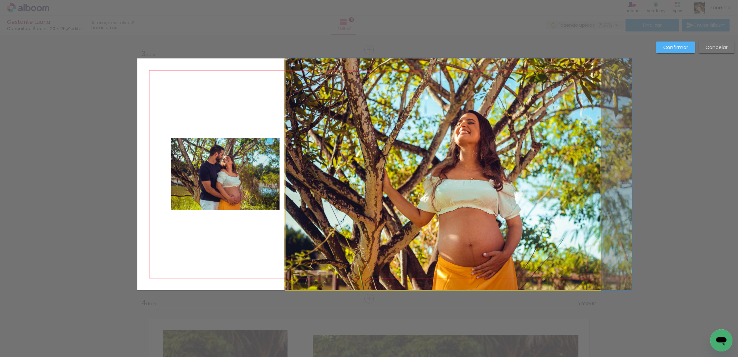
drag, startPoint x: 383, startPoint y: 168, endPoint x: 442, endPoint y: 172, distance: 58.9
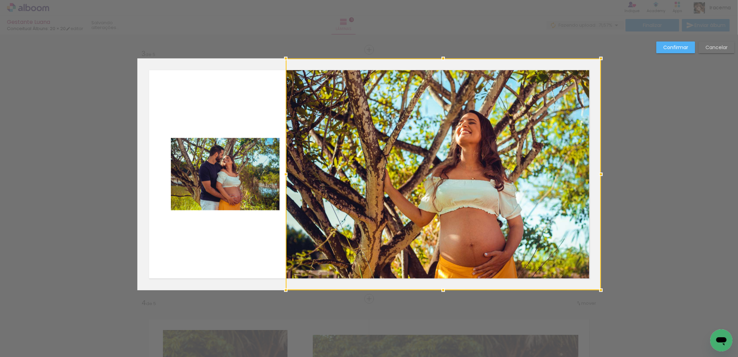
click at [629, 136] on div "Confirmar Cancelar" at bounding box center [369, 296] width 738 height 1512
click at [238, 170] on quentale-photo at bounding box center [225, 174] width 109 height 72
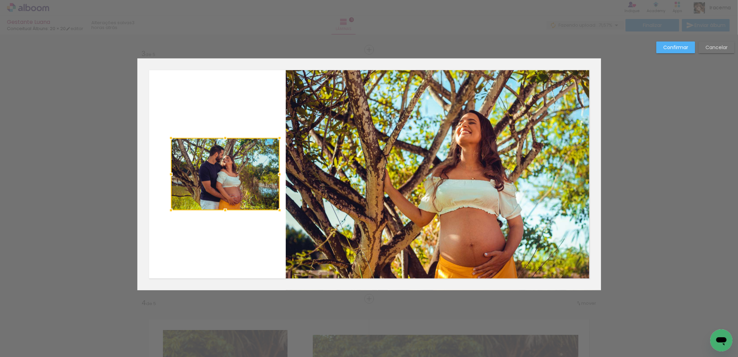
click at [238, 170] on div at bounding box center [225, 174] width 109 height 72
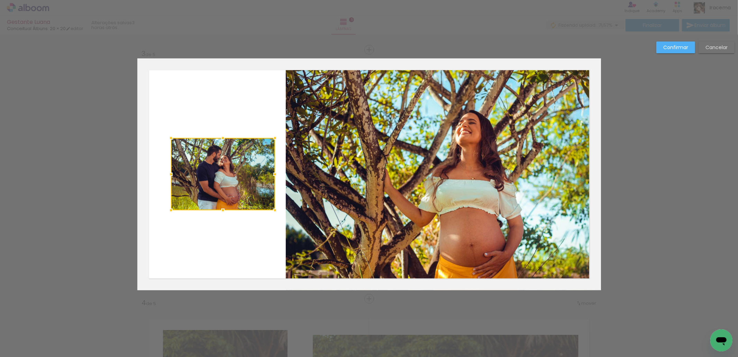
drag, startPoint x: 274, startPoint y: 174, endPoint x: 270, endPoint y: 174, distance: 4.5
click at [270, 174] on div at bounding box center [275, 175] width 14 height 14
click at [0, 0] on slot "Confirmar" at bounding box center [0, 0] width 0 height 0
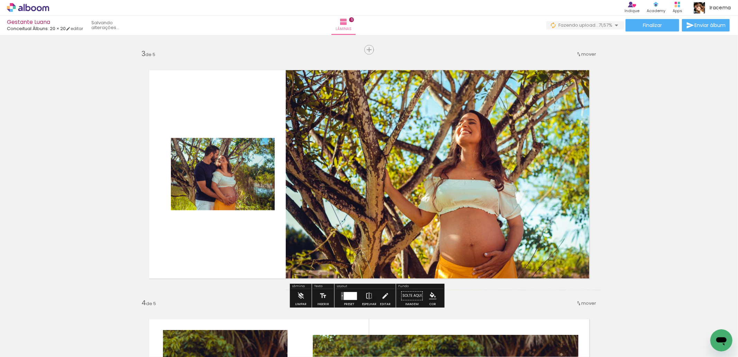
click at [247, 175] on quentale-photo at bounding box center [223, 174] width 104 height 72
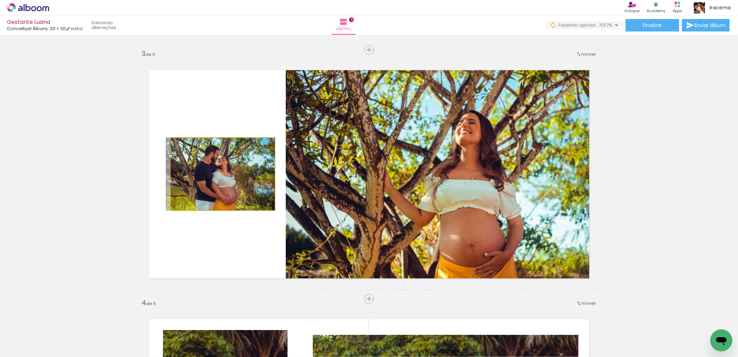
click at [247, 175] on quentale-photo at bounding box center [223, 174] width 104 height 72
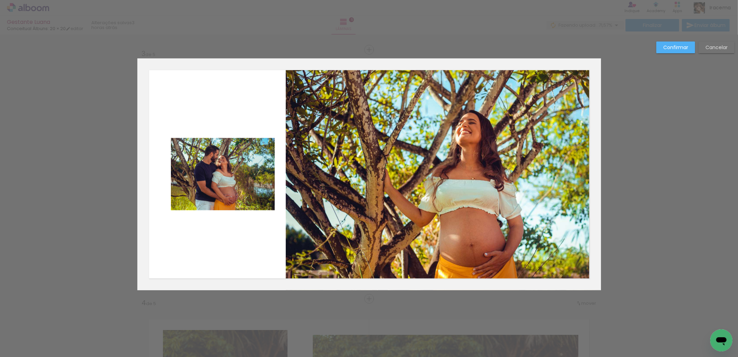
click at [247, 164] on quentale-photo at bounding box center [223, 174] width 104 height 72
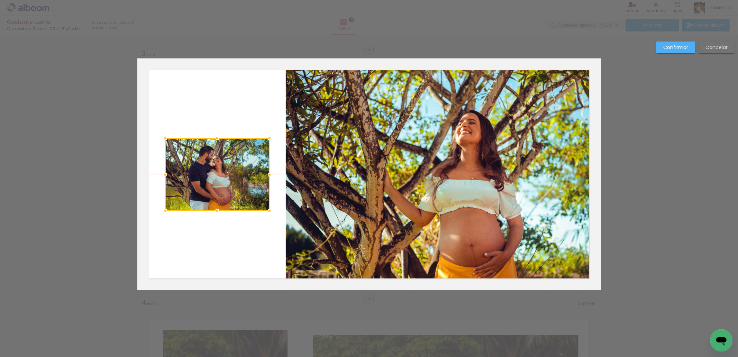
drag, startPoint x: 247, startPoint y: 169, endPoint x: 241, endPoint y: 173, distance: 7.1
click at [241, 172] on div at bounding box center [217, 174] width 104 height 72
click at [0, 0] on slot "Confirmar" at bounding box center [0, 0] width 0 height 0
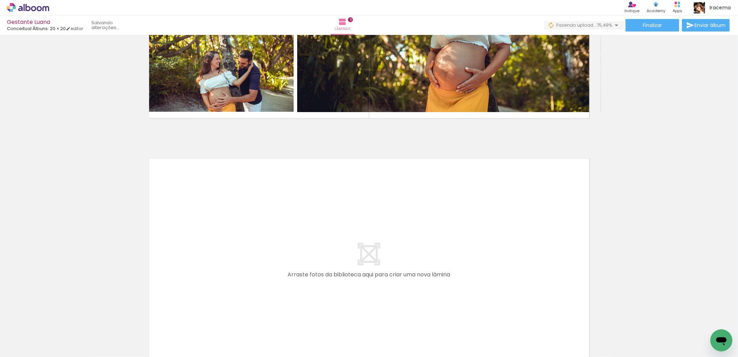
scroll to position [1192, 0]
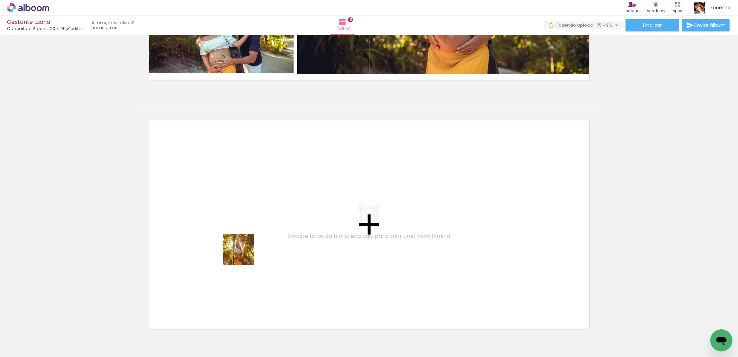
drag, startPoint x: 227, startPoint y: 343, endPoint x: 245, endPoint y: 254, distance: 90.7
click at [245, 254] on quentale-workspace at bounding box center [369, 178] width 738 height 357
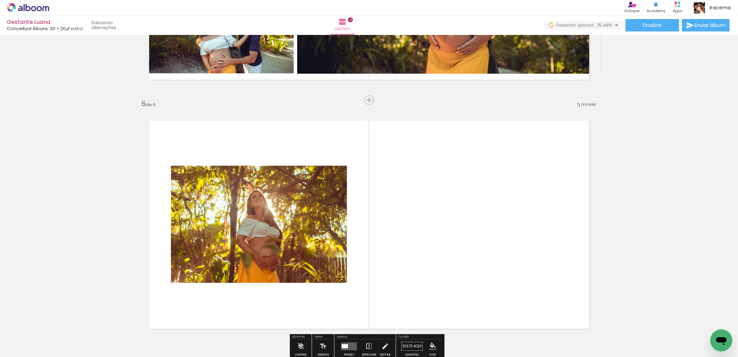
scroll to position [1243, 0]
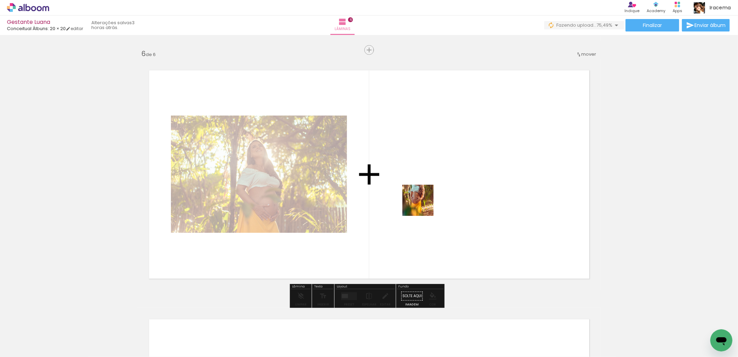
drag, startPoint x: 342, startPoint y: 333, endPoint x: 434, endPoint y: 190, distance: 171.0
click at [434, 190] on quentale-workspace at bounding box center [369, 178] width 738 height 357
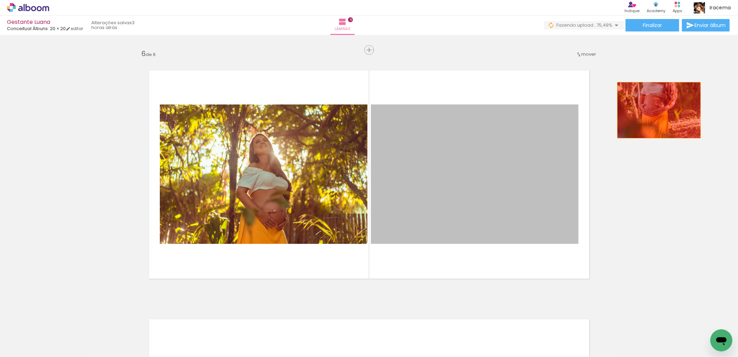
drag, startPoint x: 455, startPoint y: 209, endPoint x: 658, endPoint y: 108, distance: 226.3
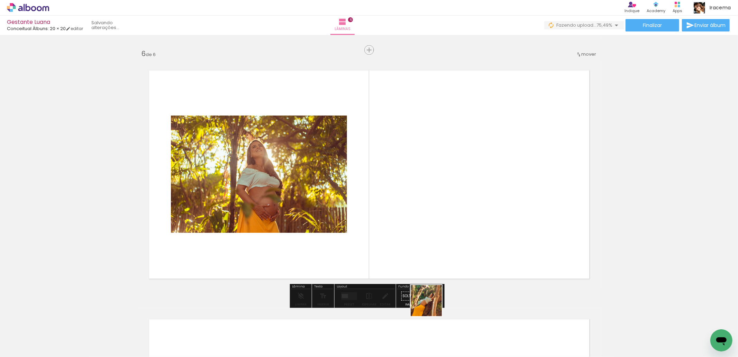
drag, startPoint x: 416, startPoint y: 336, endPoint x: 407, endPoint y: 341, distance: 10.1
click at [475, 201] on quentale-workspace at bounding box center [369, 178] width 738 height 357
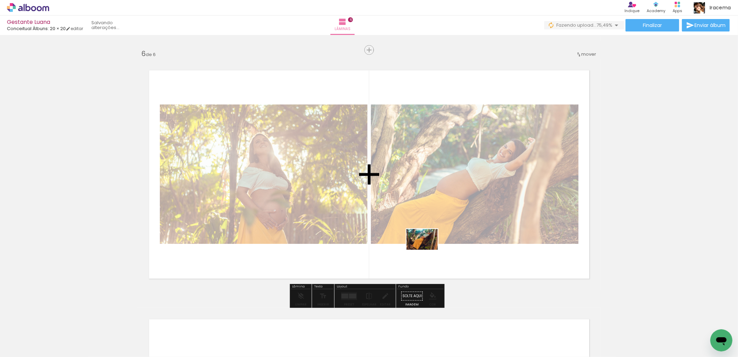
drag, startPoint x: 381, startPoint y: 334, endPoint x: 427, endPoint y: 250, distance: 96.4
click at [427, 250] on quentale-workspace at bounding box center [369, 178] width 738 height 357
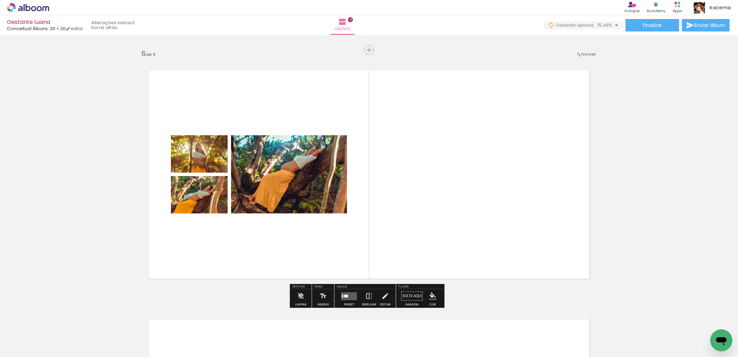
click at [345, 295] on quentale-layouter at bounding box center [349, 296] width 16 height 8
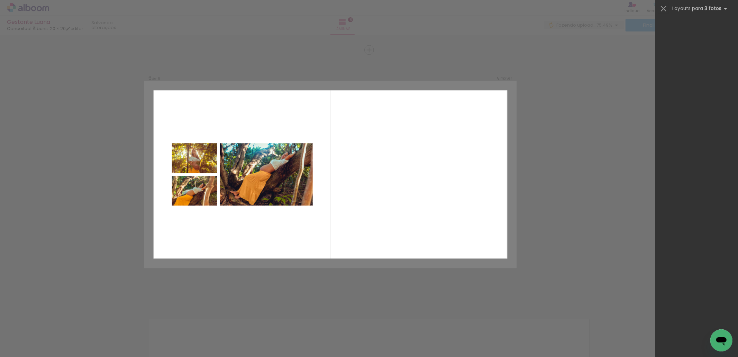
scroll to position [0, 0]
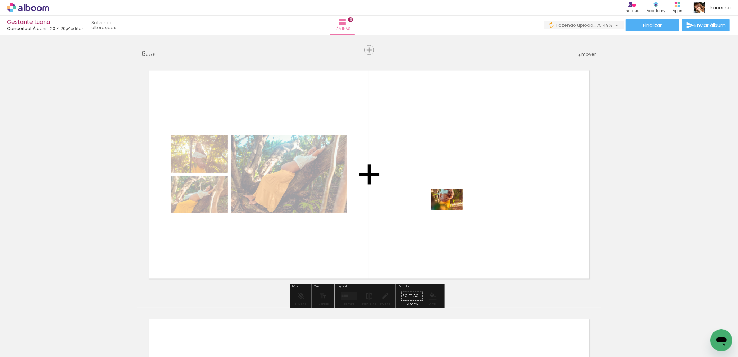
drag, startPoint x: 334, startPoint y: 335, endPoint x: 452, endPoint y: 210, distance: 172.1
click at [452, 210] on quentale-workspace at bounding box center [369, 178] width 738 height 357
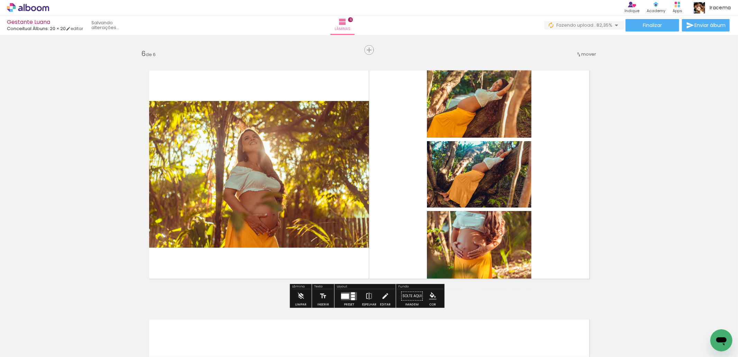
click at [351, 296] on div at bounding box center [353, 296] width 4 height 2
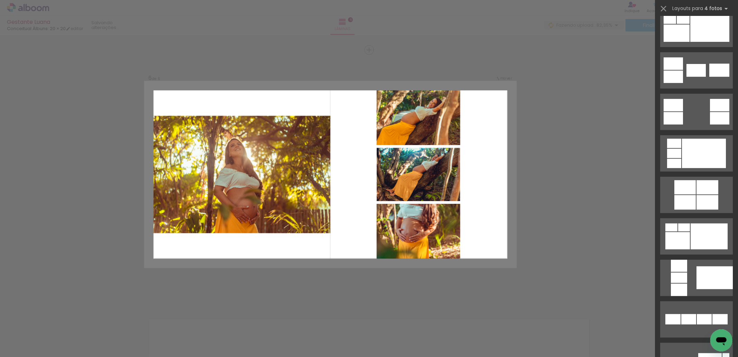
scroll to position [254, 0]
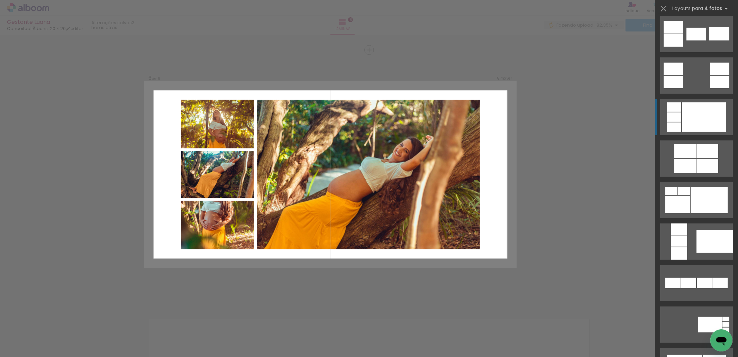
click at [693, 108] on div at bounding box center [704, 116] width 44 height 29
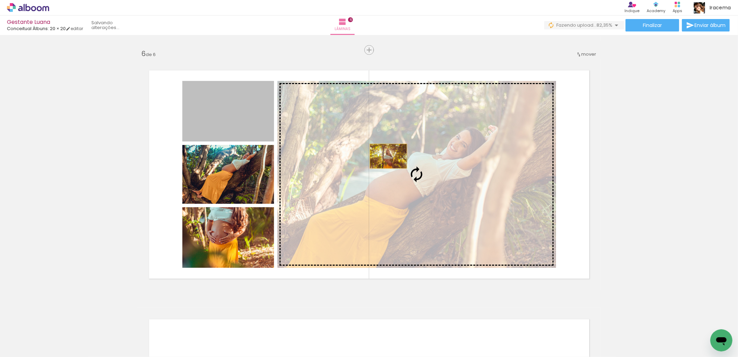
drag, startPoint x: 220, startPoint y: 114, endPoint x: 386, endPoint y: 157, distance: 171.5
click at [0, 0] on slot at bounding box center [0, 0] width 0 height 0
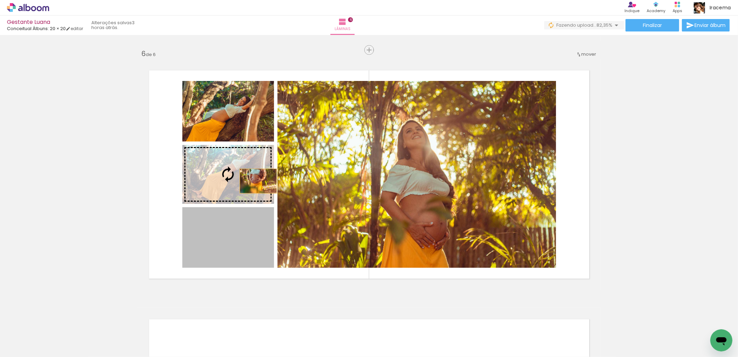
drag, startPoint x: 252, startPoint y: 238, endPoint x: 255, endPoint y: 181, distance: 57.2
click at [0, 0] on slot at bounding box center [0, 0] width 0 height 0
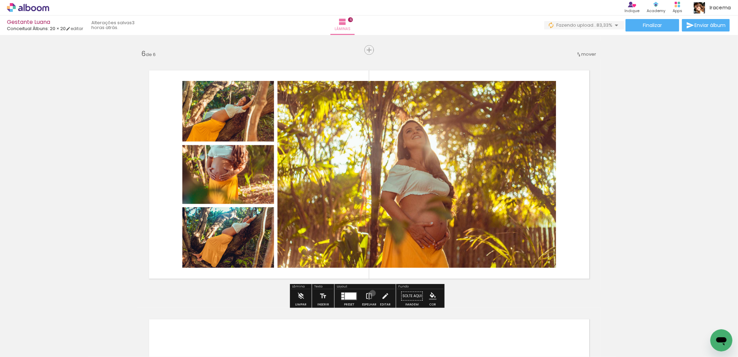
click at [371, 293] on iron-icon at bounding box center [370, 296] width 8 height 14
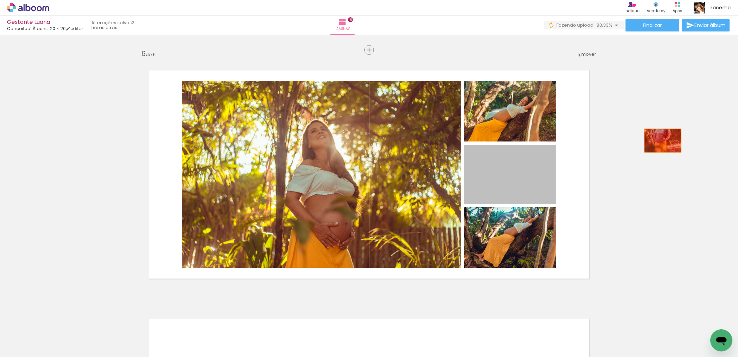
drag, startPoint x: 542, startPoint y: 178, endPoint x: 660, endPoint y: 138, distance: 125.2
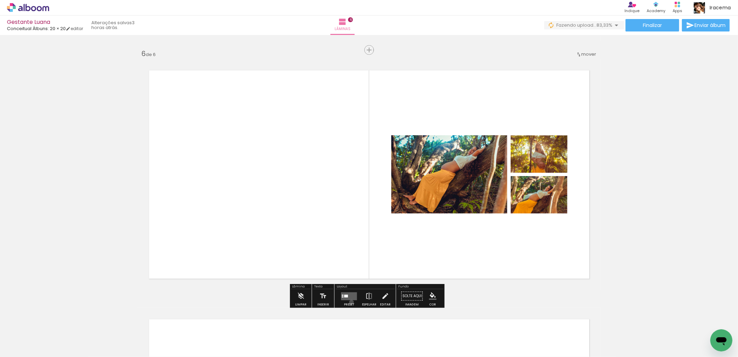
click at [350, 302] on div at bounding box center [349, 296] width 19 height 14
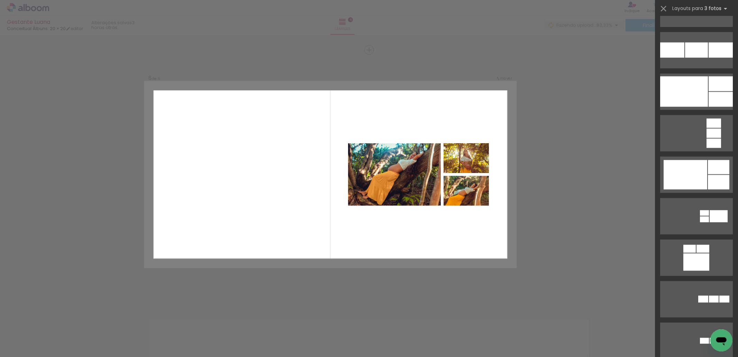
scroll to position [914, 0]
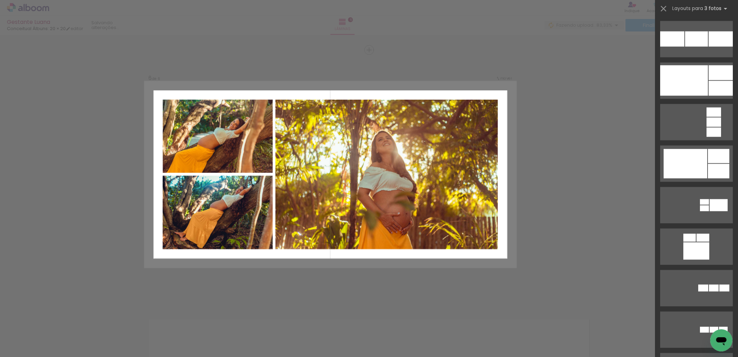
drag, startPoint x: 686, startPoint y: 173, endPoint x: 592, endPoint y: 174, distance: 94.1
click at [686, 173] on div at bounding box center [686, 163] width 44 height 29
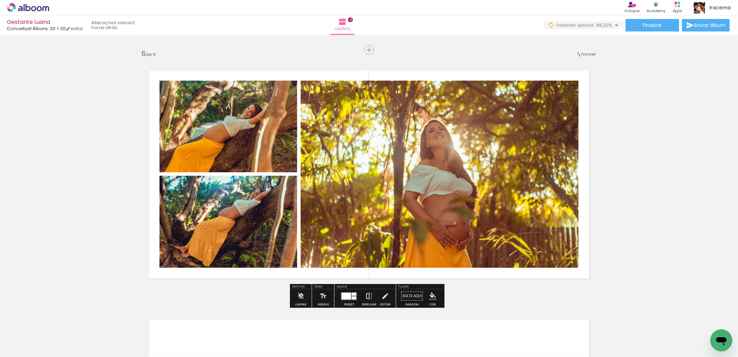
click at [367, 298] on iron-icon at bounding box center [370, 296] width 8 height 14
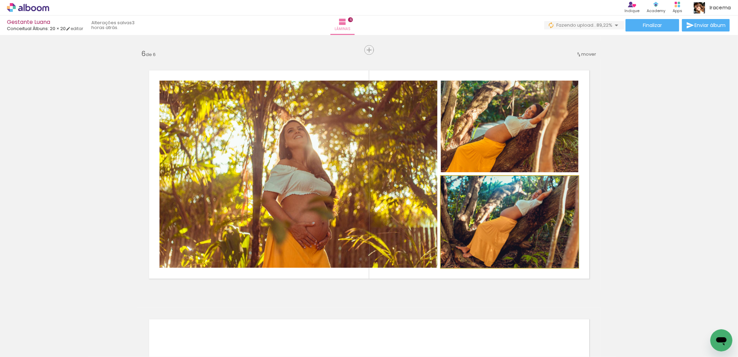
drag, startPoint x: 504, startPoint y: 233, endPoint x: 667, endPoint y: 170, distance: 174.6
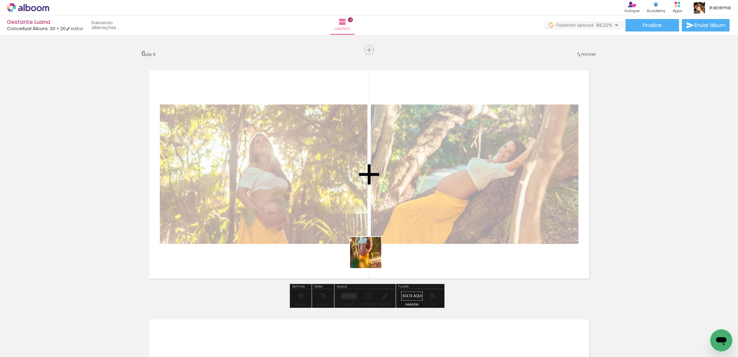
drag, startPoint x: 340, startPoint y: 336, endPoint x: 372, endPoint y: 248, distance: 94.0
click at [372, 248] on quentale-workspace at bounding box center [369, 178] width 738 height 357
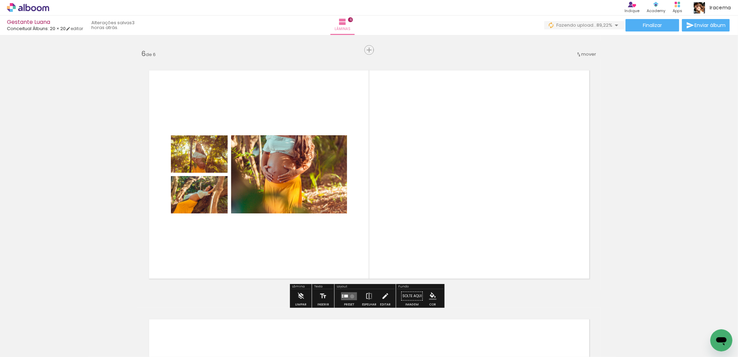
click at [351, 296] on quentale-layouter at bounding box center [349, 296] width 16 height 8
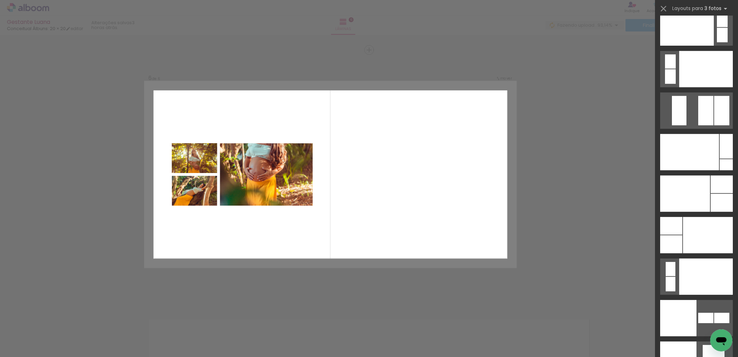
scroll to position [8458, 0]
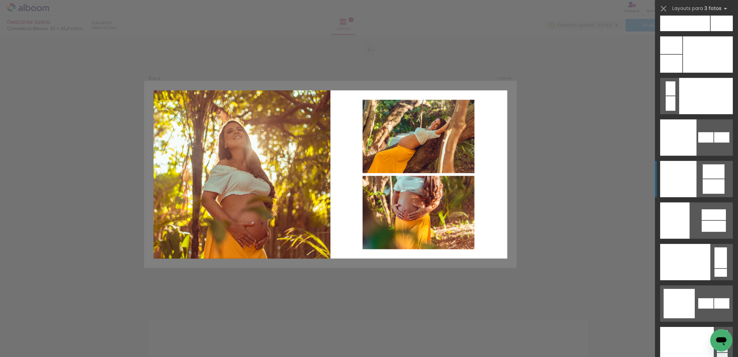
click at [678, 172] on div at bounding box center [678, 179] width 36 height 36
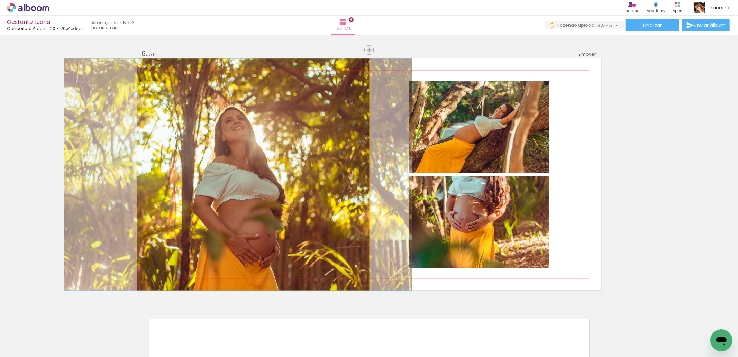
drag, startPoint x: 269, startPoint y: 196, endPoint x: 254, endPoint y: 189, distance: 16.1
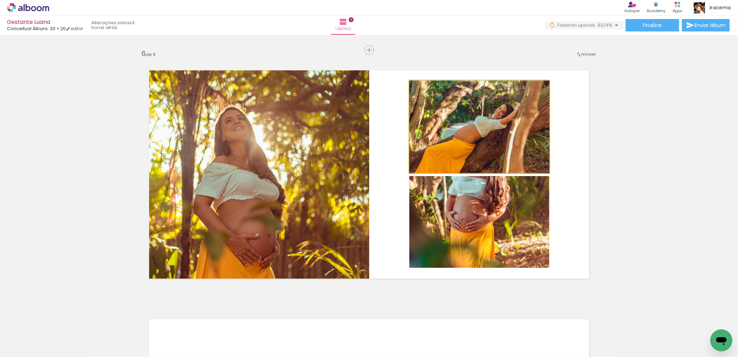
drag, startPoint x: 488, startPoint y: 138, endPoint x: 497, endPoint y: 211, distance: 73.6
click at [0, 0] on slot at bounding box center [0, 0] width 0 height 0
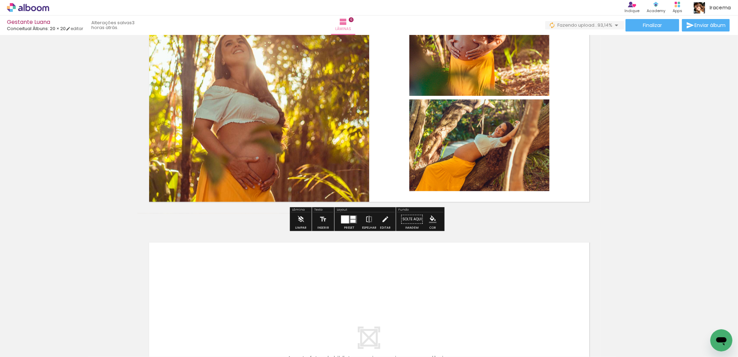
scroll to position [1358, 0]
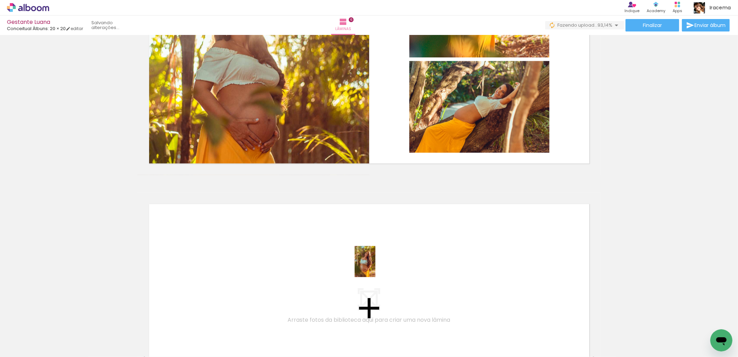
drag, startPoint x: 302, startPoint y: 331, endPoint x: 379, endPoint y: 263, distance: 103.0
click at [379, 263] on quentale-workspace at bounding box center [369, 178] width 738 height 357
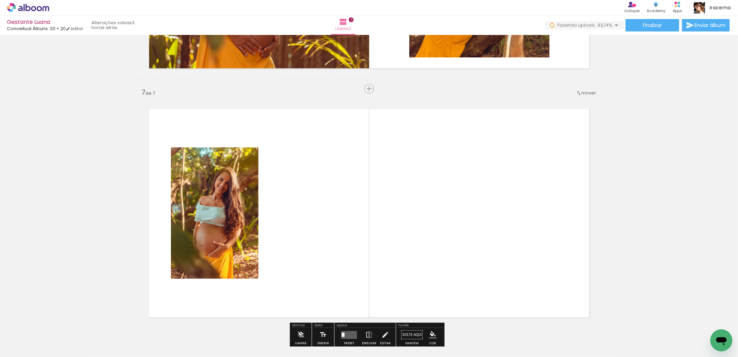
scroll to position [1376, 0]
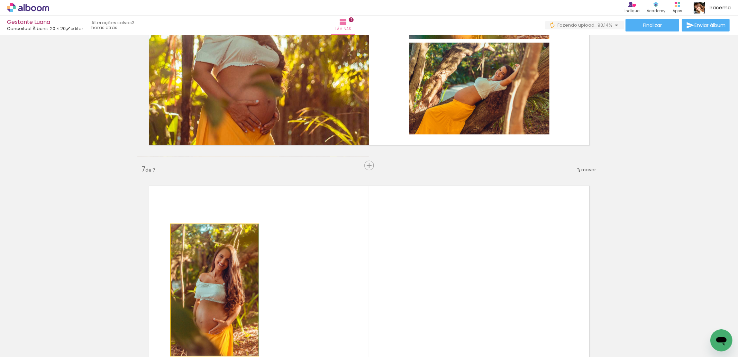
click at [213, 262] on quentale-photo at bounding box center [215, 290] width 88 height 132
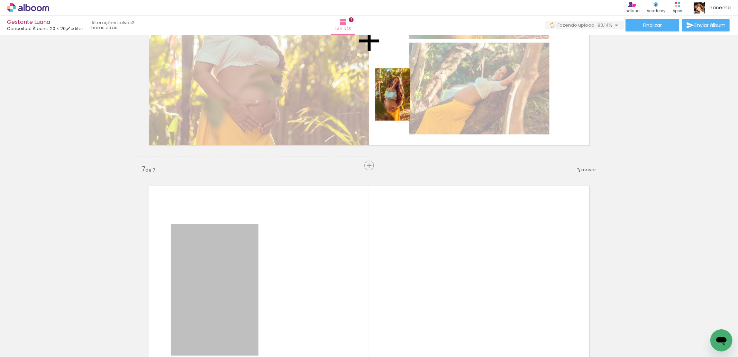
drag, startPoint x: 228, startPoint y: 270, endPoint x: 390, endPoint y: 94, distance: 239.3
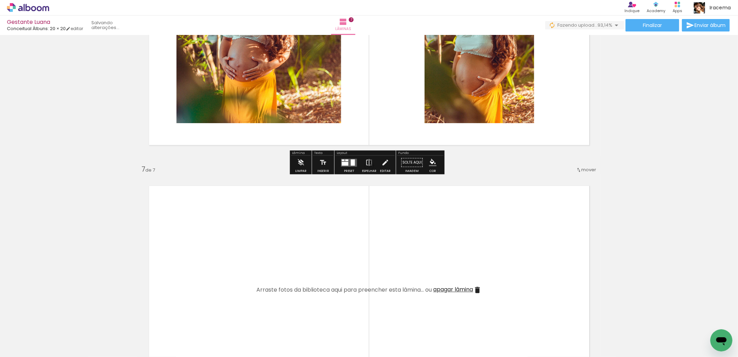
scroll to position [1261, 0]
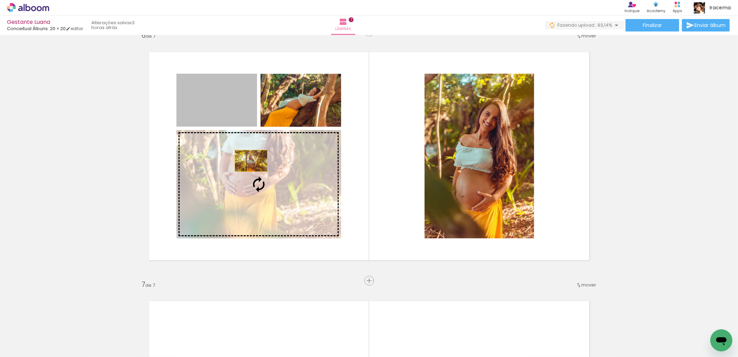
drag, startPoint x: 232, startPoint y: 107, endPoint x: 258, endPoint y: 182, distance: 79.4
click at [0, 0] on slot at bounding box center [0, 0] width 0 height 0
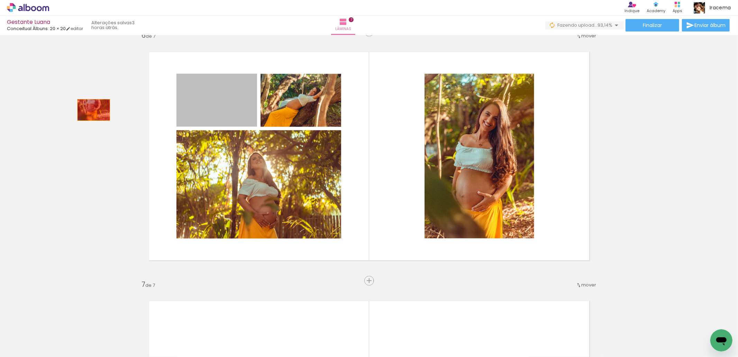
drag, startPoint x: 236, startPoint y: 114, endPoint x: 90, endPoint y: 110, distance: 145.8
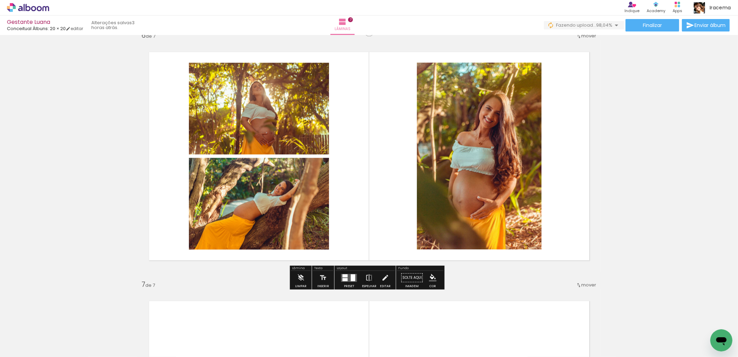
click at [344, 281] on div at bounding box center [345, 279] width 5 height 3
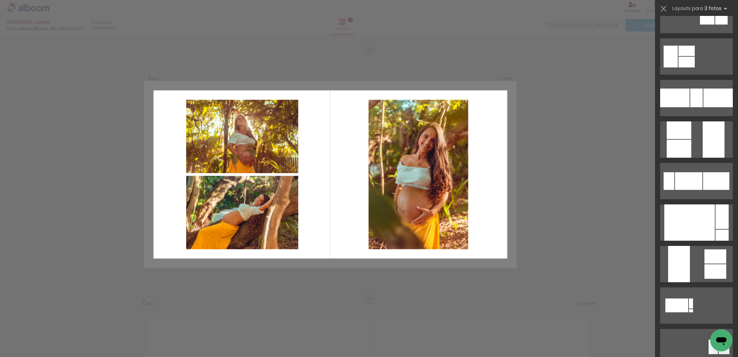
scroll to position [159, 0]
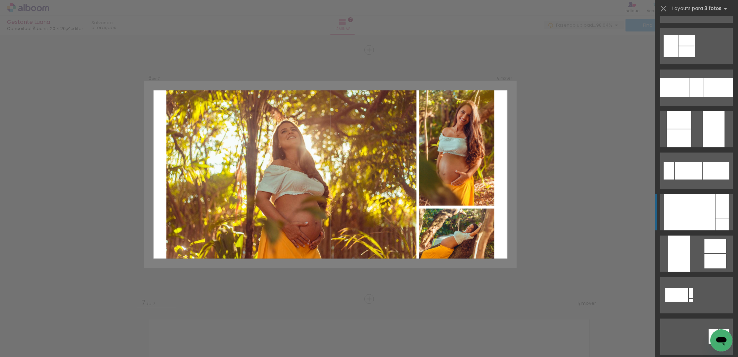
click at [698, 208] on div at bounding box center [690, 212] width 51 height 36
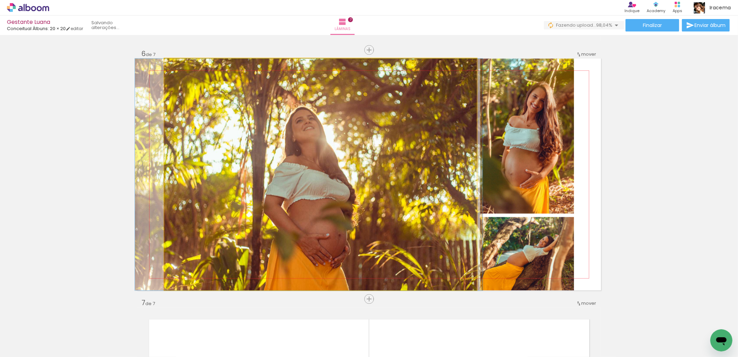
drag, startPoint x: 359, startPoint y: 169, endPoint x: 348, endPoint y: 166, distance: 11.3
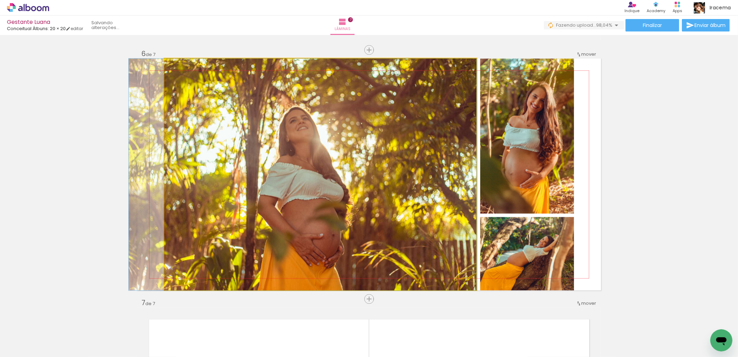
drag, startPoint x: 371, startPoint y: 214, endPoint x: 359, endPoint y: 213, distance: 12.1
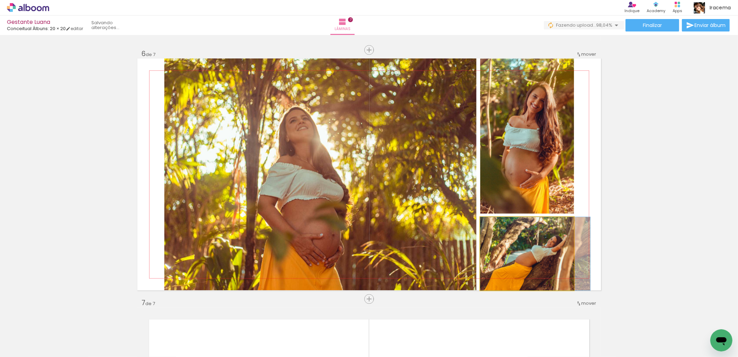
drag, startPoint x: 527, startPoint y: 258, endPoint x: 535, endPoint y: 251, distance: 10.4
click at [541, 260] on quentale-photo at bounding box center [527, 253] width 94 height 73
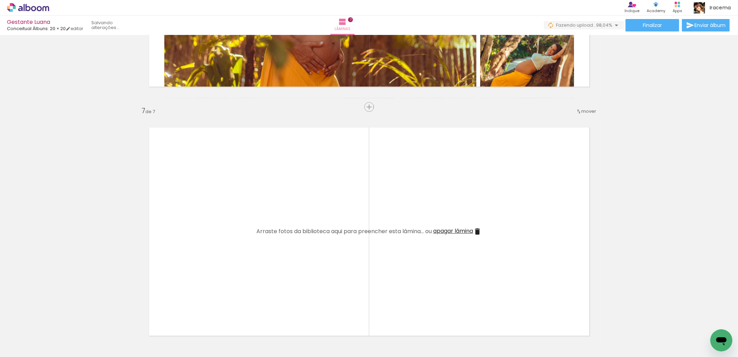
scroll to position [0, 603]
drag, startPoint x: 474, startPoint y: 336, endPoint x: 426, endPoint y: 268, distance: 83.0
click at [426, 268] on quentale-workspace at bounding box center [369, 178] width 738 height 357
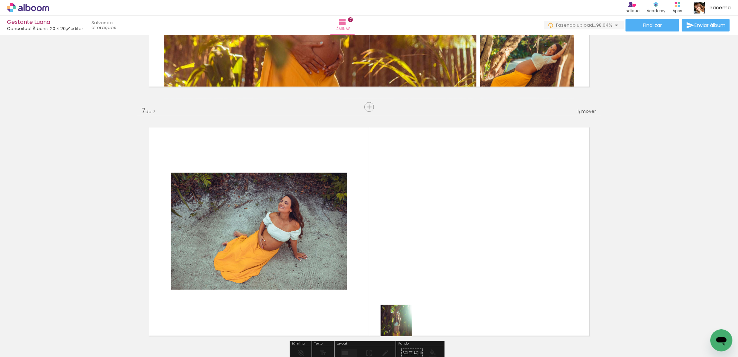
drag, startPoint x: 399, startPoint y: 333, endPoint x: 463, endPoint y: 237, distance: 115.5
click at [463, 237] on quentale-workspace at bounding box center [369, 178] width 738 height 357
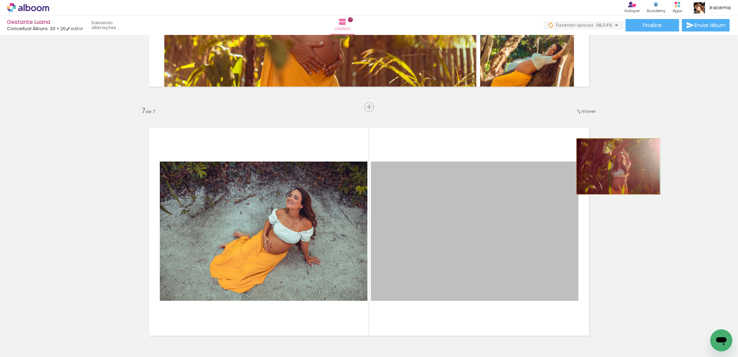
drag, startPoint x: 493, startPoint y: 231, endPoint x: 615, endPoint y: 166, distance: 138.7
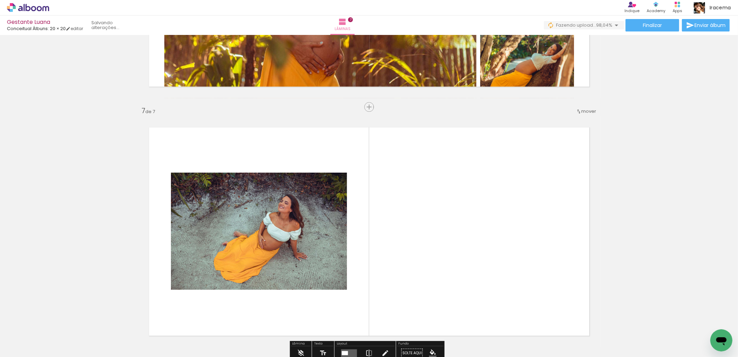
scroll to position [1512, 0]
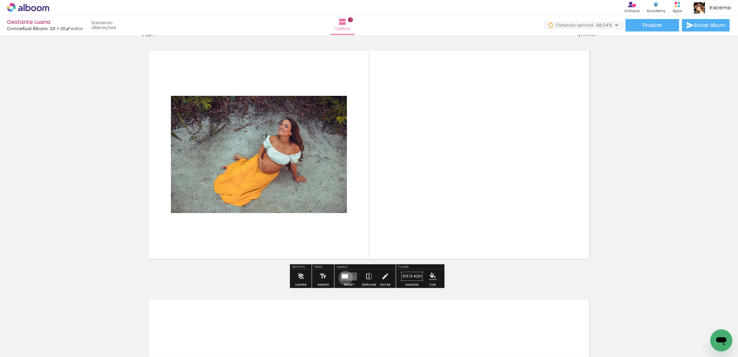
click at [344, 278] on div at bounding box center [345, 276] width 6 height 4
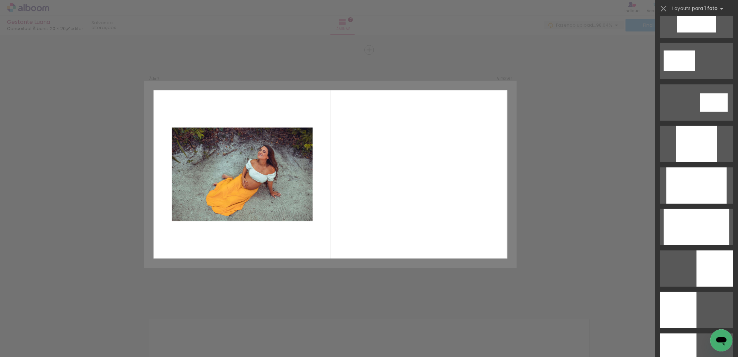
scroll to position [328, 0]
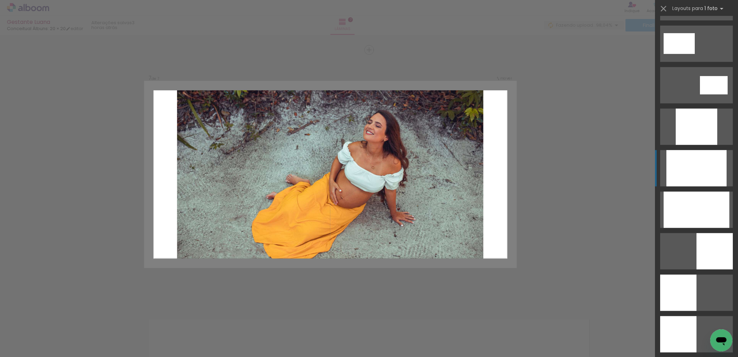
click at [697, 167] on div at bounding box center [697, 168] width 60 height 36
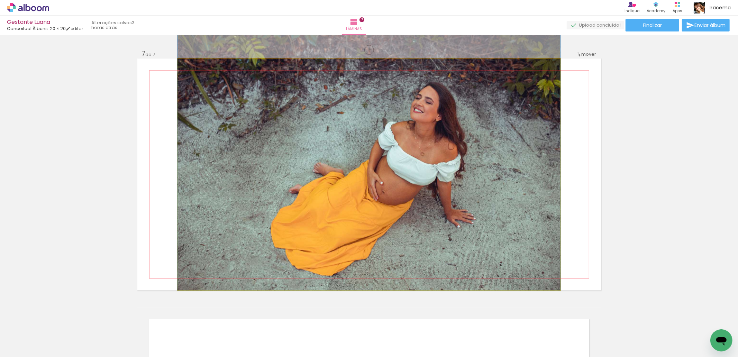
drag, startPoint x: 431, startPoint y: 209, endPoint x: 428, endPoint y: 196, distance: 13.9
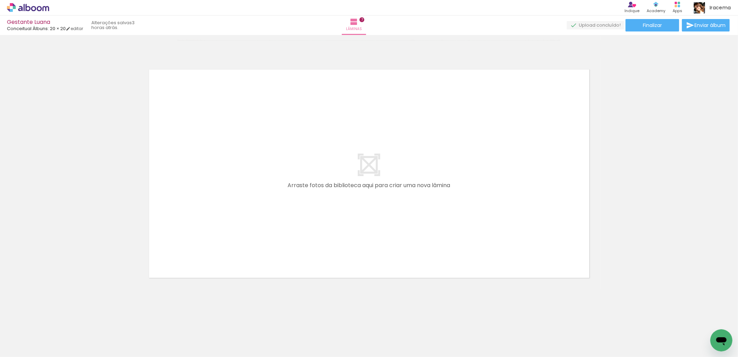
scroll to position [0, 981]
drag, startPoint x: 314, startPoint y: 278, endPoint x: 299, endPoint y: 225, distance: 55.3
click at [299, 225] on quentale-workspace at bounding box center [369, 178] width 738 height 357
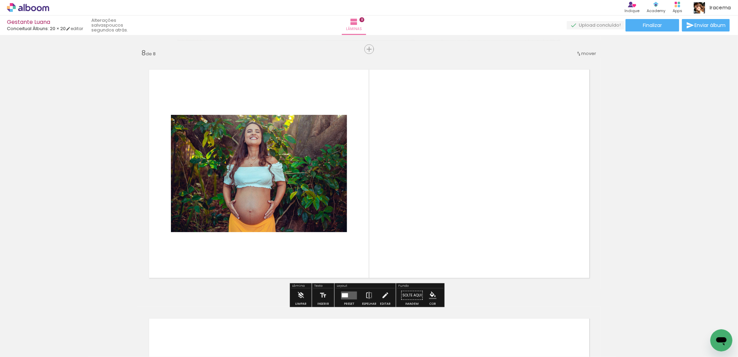
scroll to position [1741, 0]
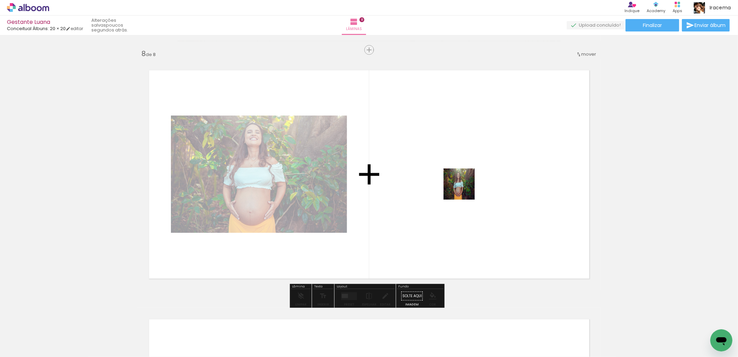
drag, startPoint x: 373, startPoint y: 335, endPoint x: 465, endPoint y: 189, distance: 171.9
click at [465, 189] on quentale-workspace at bounding box center [369, 178] width 738 height 357
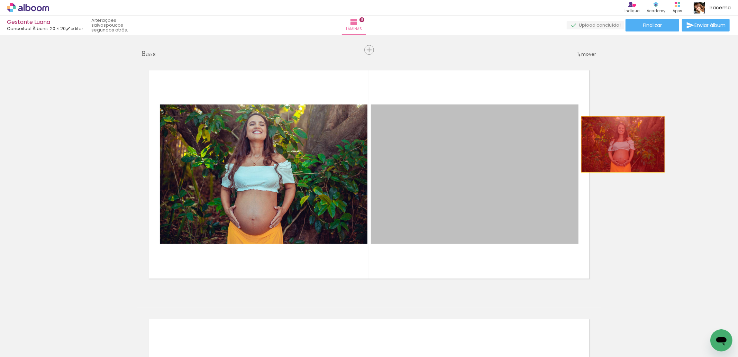
drag, startPoint x: 485, startPoint y: 163, endPoint x: 376, endPoint y: 278, distance: 157.7
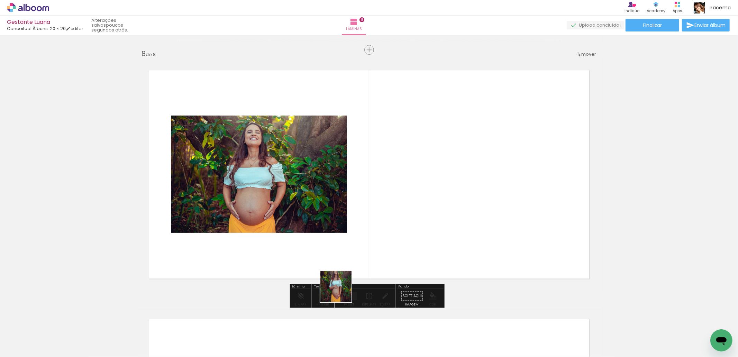
drag, startPoint x: 341, startPoint y: 292, endPoint x: 413, endPoint y: 209, distance: 109.2
click at [413, 209] on quentale-workspace at bounding box center [369, 178] width 738 height 357
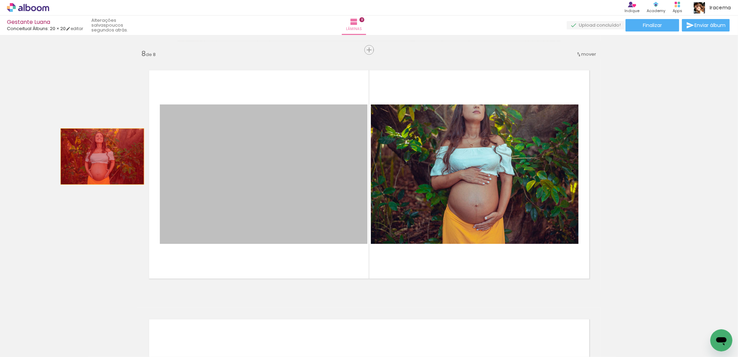
drag, startPoint x: 251, startPoint y: 173, endPoint x: 100, endPoint y: 171, distance: 151.3
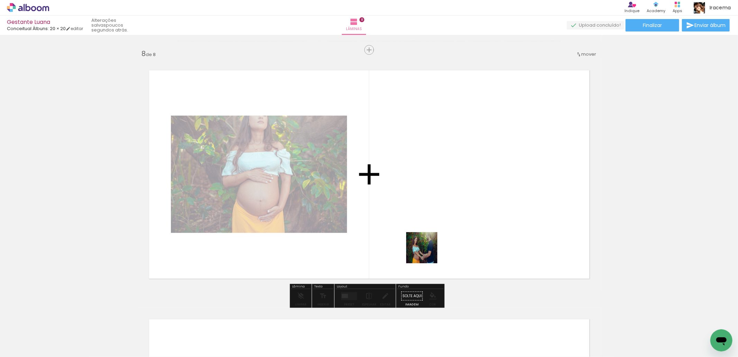
drag, startPoint x: 413, startPoint y: 336, endPoint x: 520, endPoint y: 331, distance: 107.4
click at [431, 226] on quentale-workspace at bounding box center [369, 178] width 738 height 357
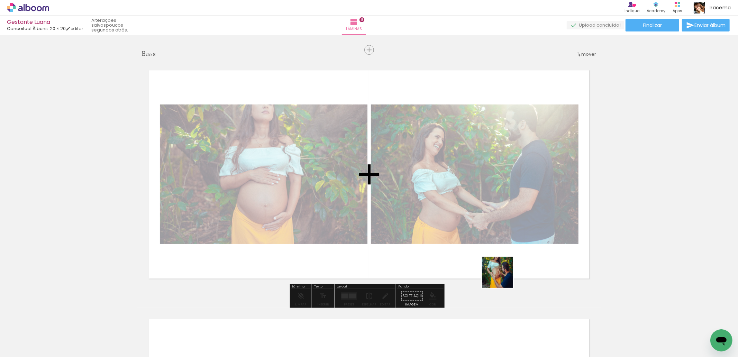
drag, startPoint x: 563, startPoint y: 335, endPoint x: 572, endPoint y: 357, distance: 23.3
click at [480, 247] on quentale-workspace at bounding box center [369, 178] width 738 height 357
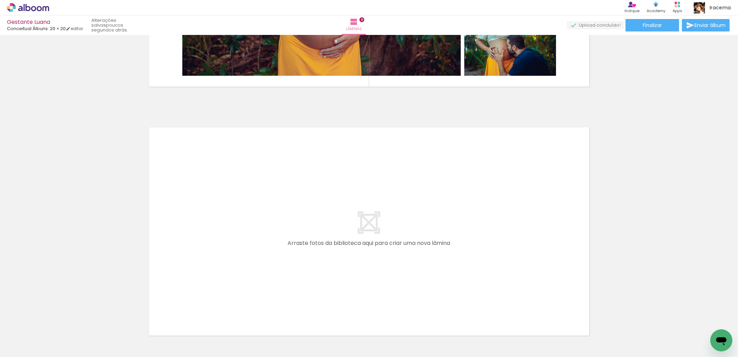
scroll to position [0, 1742]
drag, startPoint x: 391, startPoint y: 341, endPoint x: 293, endPoint y: 202, distance: 170.1
click at [293, 202] on quentale-workspace at bounding box center [369, 178] width 738 height 357
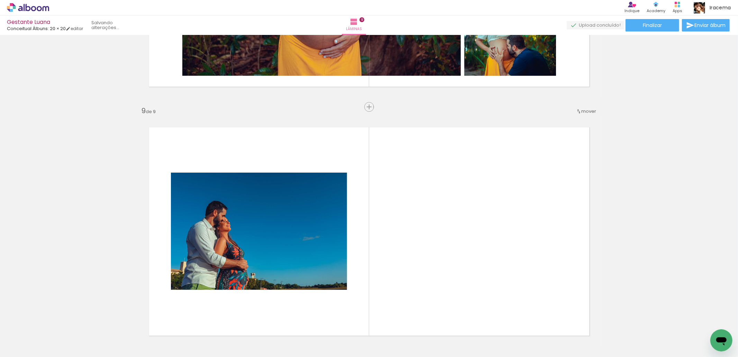
scroll to position [1990, 0]
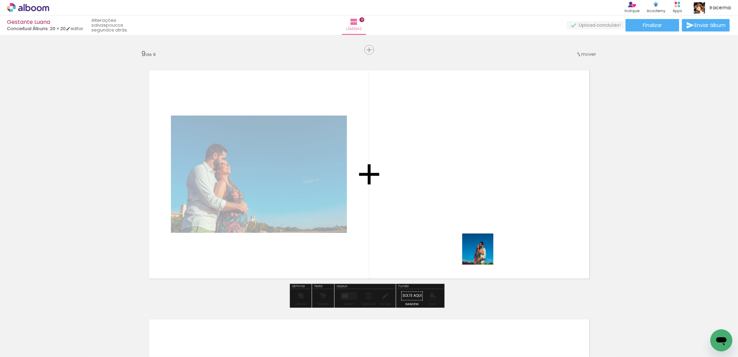
drag, startPoint x: 426, startPoint y: 340, endPoint x: 502, endPoint y: 225, distance: 137.9
click at [502, 225] on quentale-workspace at bounding box center [369, 178] width 738 height 357
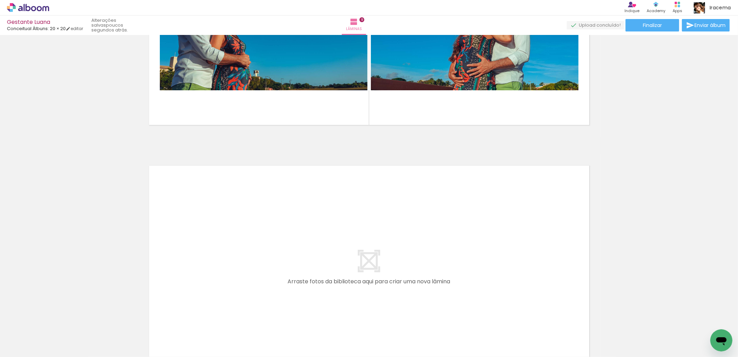
scroll to position [0, 1922]
drag, startPoint x: 358, startPoint y: 340, endPoint x: 399, endPoint y: 333, distance: 42.4
click at [309, 260] on quentale-workspace at bounding box center [369, 178] width 738 height 357
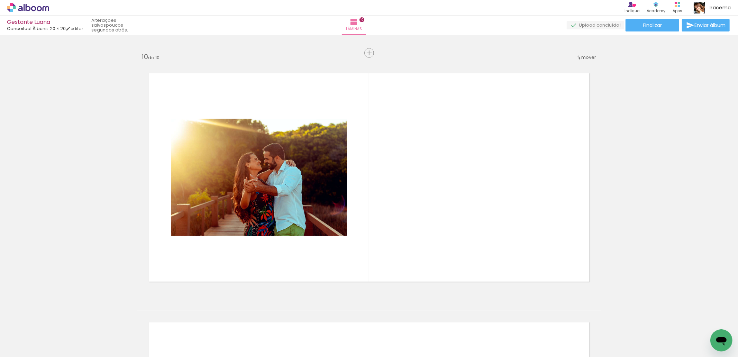
scroll to position [2239, 0]
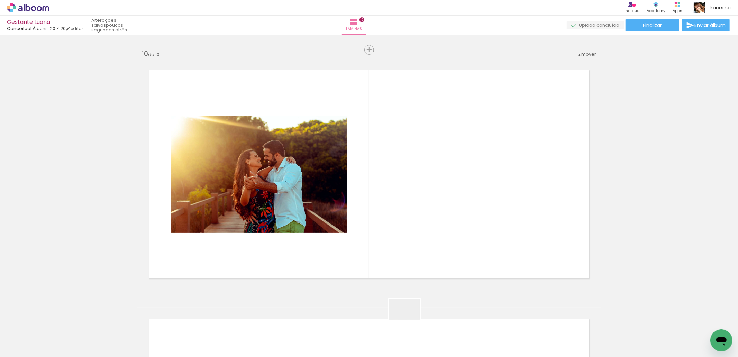
drag, startPoint x: 408, startPoint y: 336, endPoint x: 435, endPoint y: 287, distance: 57.0
click at [433, 209] on quentale-workspace at bounding box center [369, 178] width 738 height 357
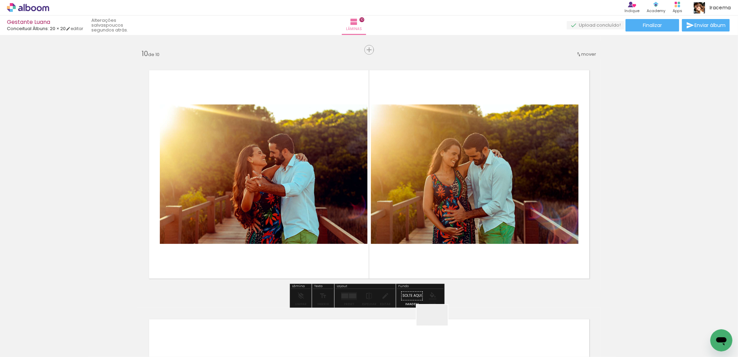
drag, startPoint x: 438, startPoint y: 326, endPoint x: 487, endPoint y: 227, distance: 109.9
click at [487, 227] on quentale-workspace at bounding box center [369, 178] width 738 height 357
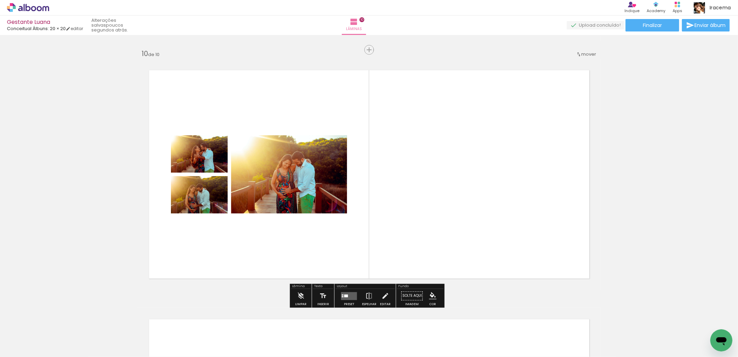
click at [348, 295] on quentale-layouter at bounding box center [349, 296] width 16 height 8
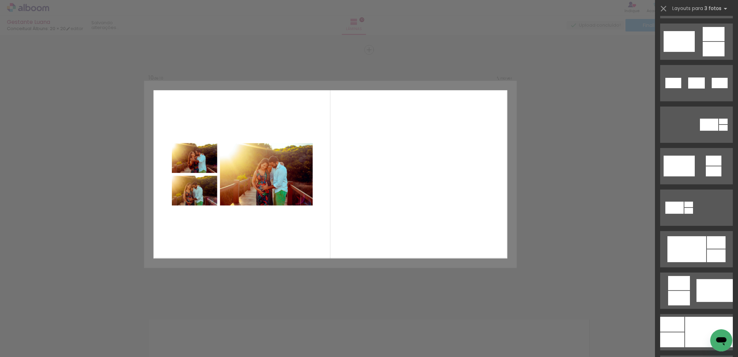
scroll to position [0, 0]
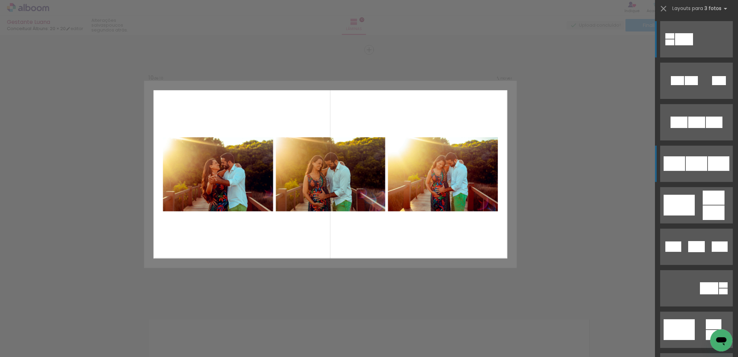
click at [680, 164] on div at bounding box center [674, 163] width 21 height 15
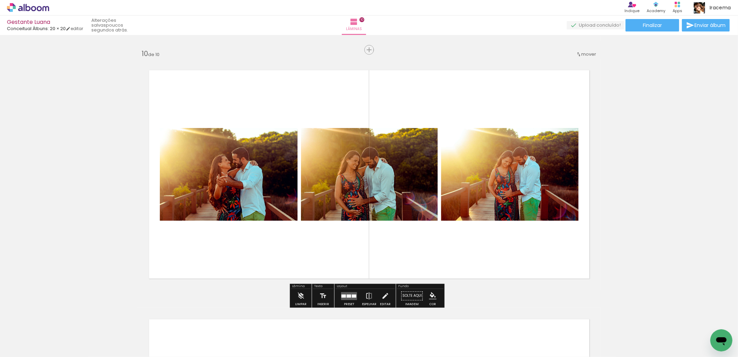
click at [342, 296] on div at bounding box center [344, 296] width 4 height 3
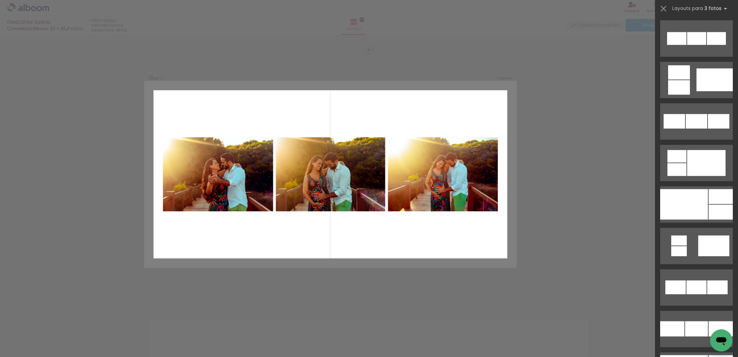
scroll to position [677, 0]
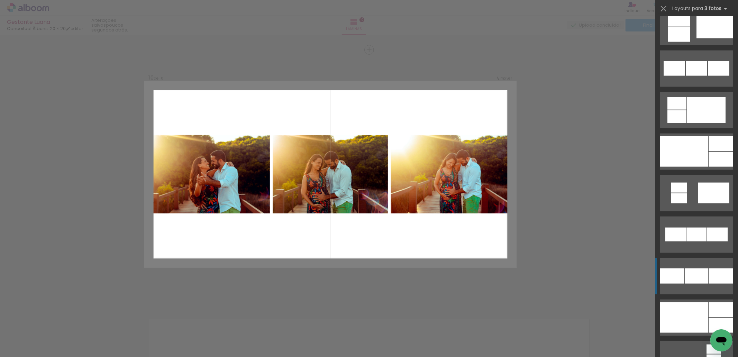
click at [699, 282] on div at bounding box center [696, 276] width 23 height 15
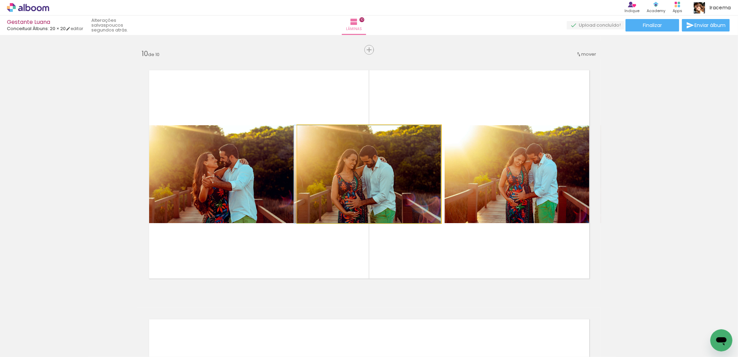
drag, startPoint x: 361, startPoint y: 200, endPoint x: 353, endPoint y: 198, distance: 8.6
drag, startPoint x: 344, startPoint y: 196, endPoint x: 245, endPoint y: 190, distance: 98.8
click at [0, 0] on slot at bounding box center [0, 0] width 0 height 0
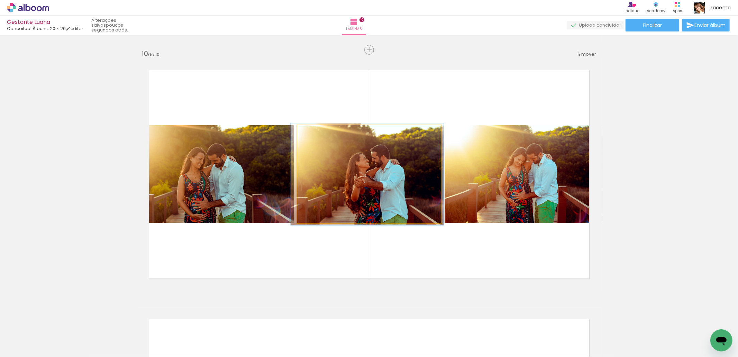
click at [313, 132] on div at bounding box center [314, 132] width 6 height 6
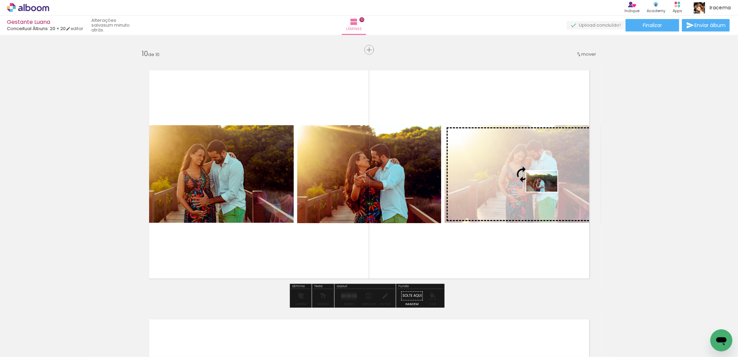
drag, startPoint x: 476, startPoint y: 340, endPoint x: 547, endPoint y: 192, distance: 164.9
click at [547, 192] on quentale-workspace at bounding box center [369, 178] width 738 height 357
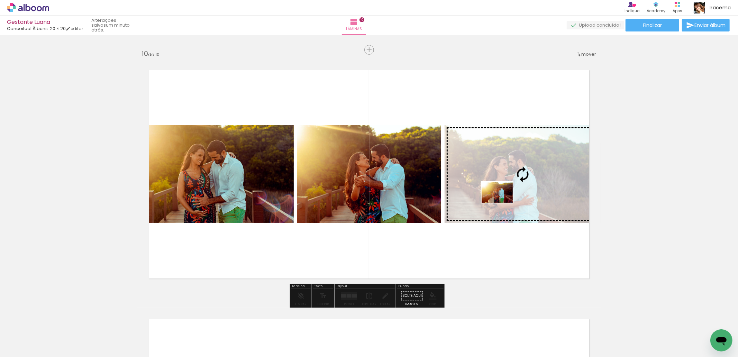
drag, startPoint x: 435, startPoint y: 337, endPoint x: 503, endPoint y: 203, distance: 150.1
click at [503, 203] on quentale-workspace at bounding box center [369, 178] width 738 height 357
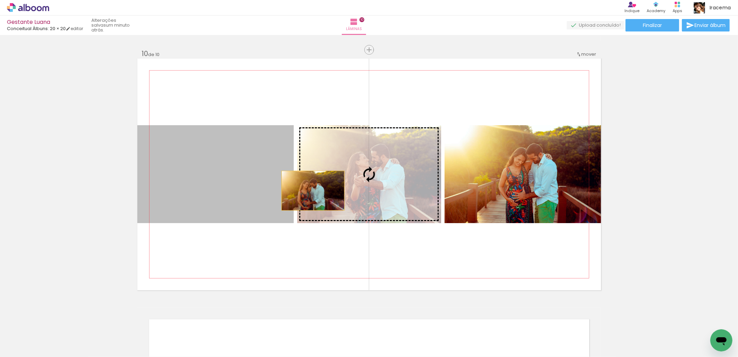
drag, startPoint x: 264, startPoint y: 187, endPoint x: 368, endPoint y: 173, distance: 105.1
click at [0, 0] on slot at bounding box center [0, 0] width 0 height 0
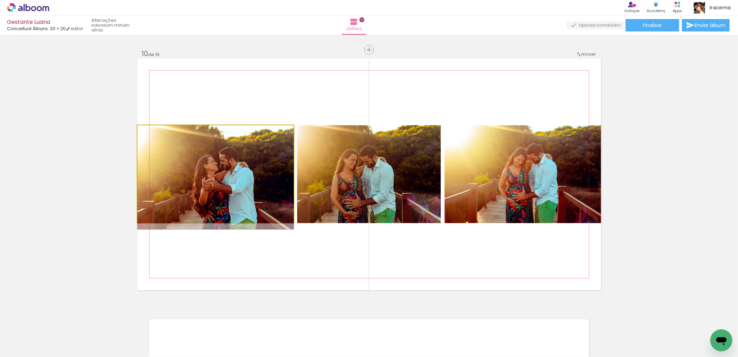
drag, startPoint x: 222, startPoint y: 181, endPoint x: 357, endPoint y: 170, distance: 135.4
click at [0, 0] on slot at bounding box center [0, 0] width 0 height 0
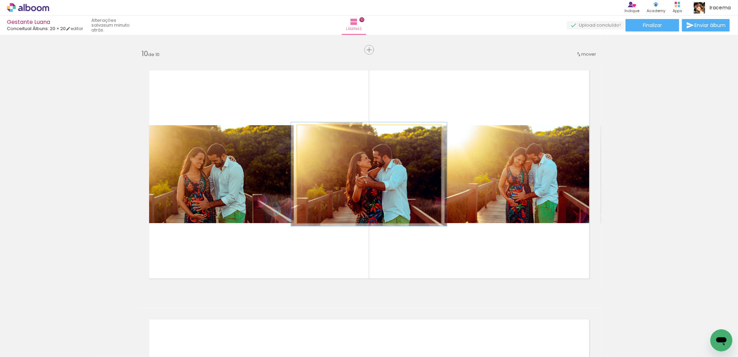
type paper-slider "106"
click at [312, 133] on div at bounding box center [315, 132] width 6 height 6
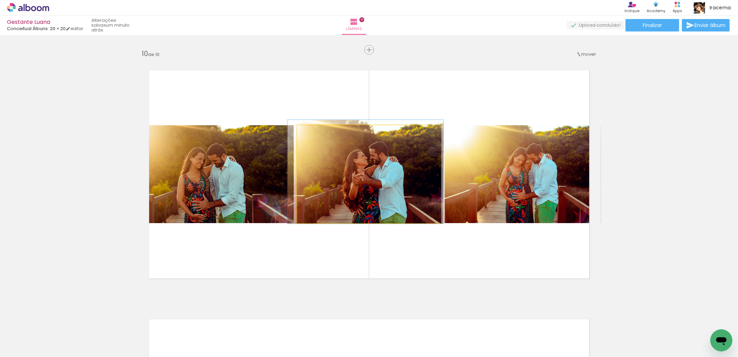
drag, startPoint x: 317, startPoint y: 183, endPoint x: 313, endPoint y: 180, distance: 4.5
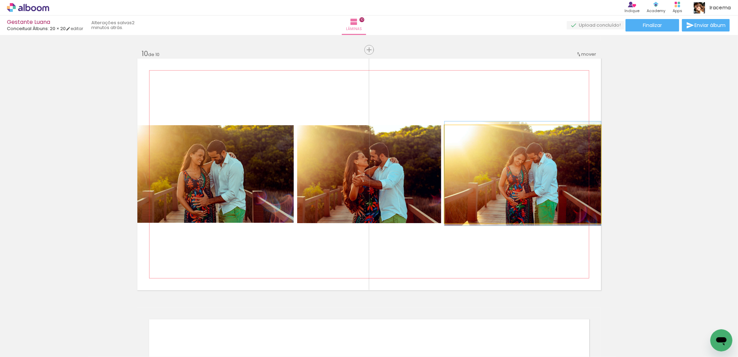
drag, startPoint x: 517, startPoint y: 202, endPoint x: 500, endPoint y: 206, distance: 18.1
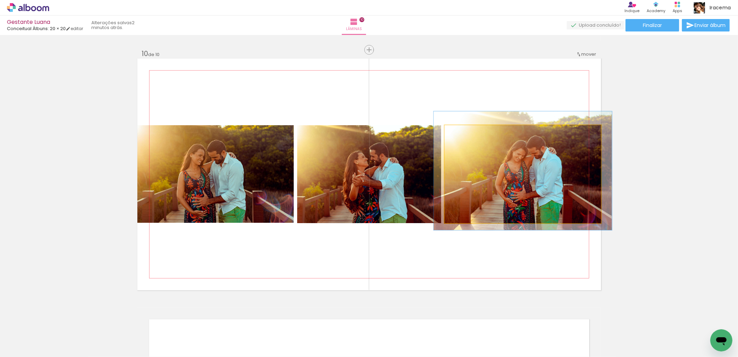
type paper-slider "114"
click at [464, 134] on div at bounding box center [464, 132] width 11 height 11
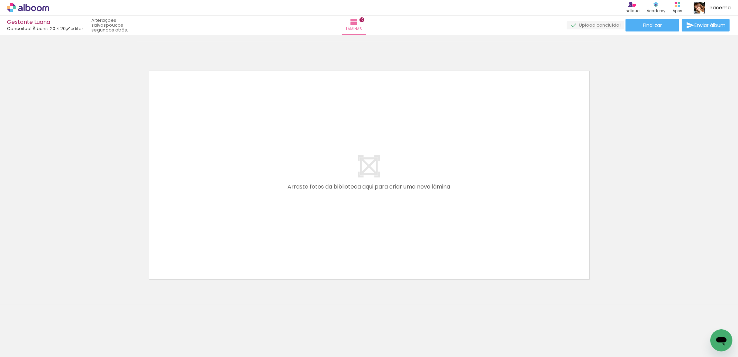
scroll to position [0, 3275]
drag, startPoint x: 679, startPoint y: 334, endPoint x: 480, endPoint y: 190, distance: 245.3
click at [480, 190] on quentale-workspace at bounding box center [369, 178] width 738 height 357
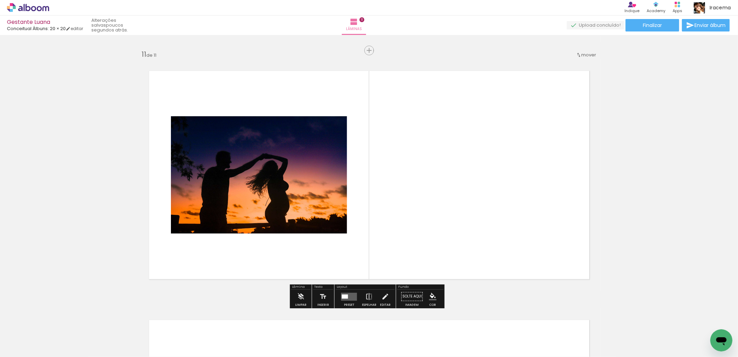
scroll to position [2489, 0]
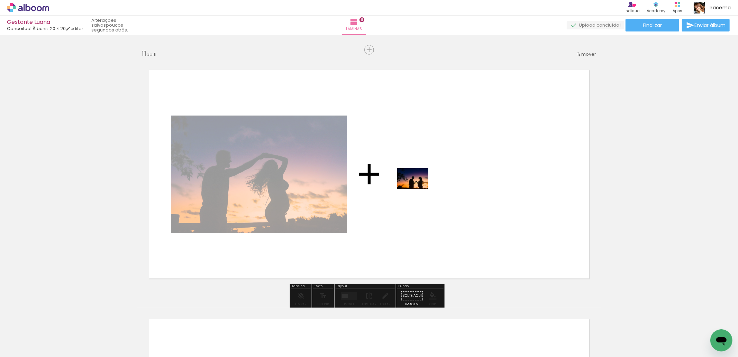
drag, startPoint x: 555, startPoint y: 332, endPoint x: 418, endPoint y: 189, distance: 197.6
click at [418, 189] on quentale-workspace at bounding box center [369, 178] width 738 height 357
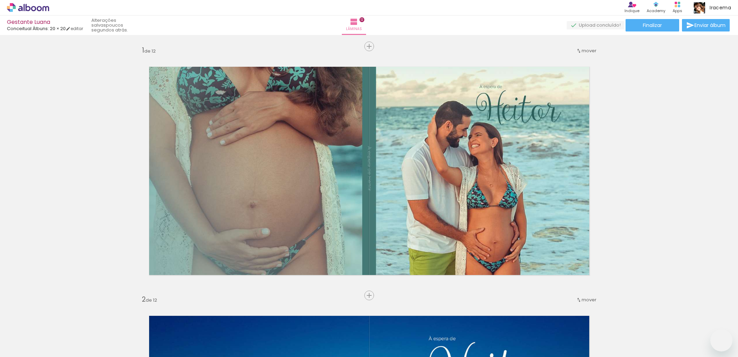
click at [465, 231] on quentale-workspace at bounding box center [369, 178] width 738 height 357
click at [432, 245] on quentale-workspace at bounding box center [369, 178] width 738 height 357
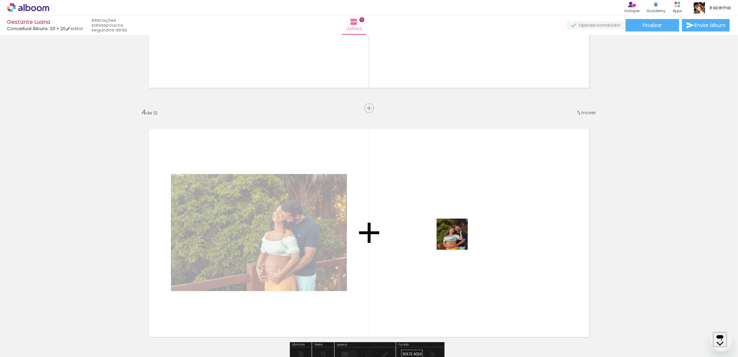
drag, startPoint x: 419, startPoint y: 335, endPoint x: 362, endPoint y: 320, distance: 58.9
click at [458, 239] on quentale-workspace at bounding box center [369, 178] width 738 height 357
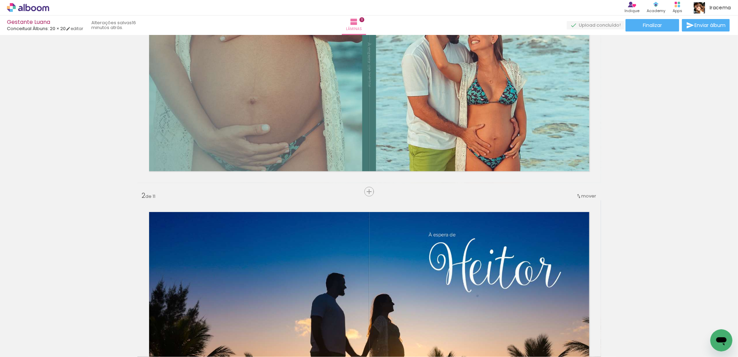
scroll to position [65, 0]
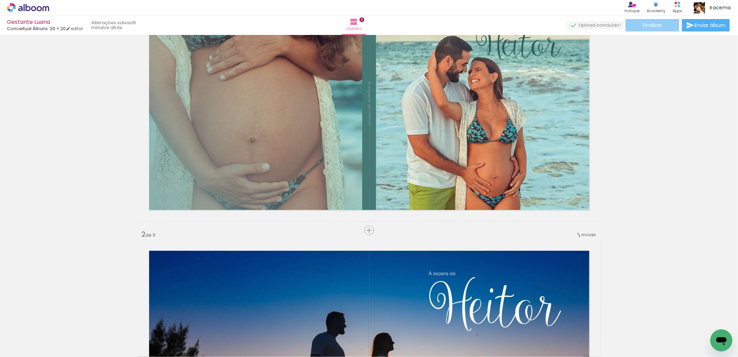
click at [655, 25] on span "Finalizar" at bounding box center [652, 25] width 19 height 5
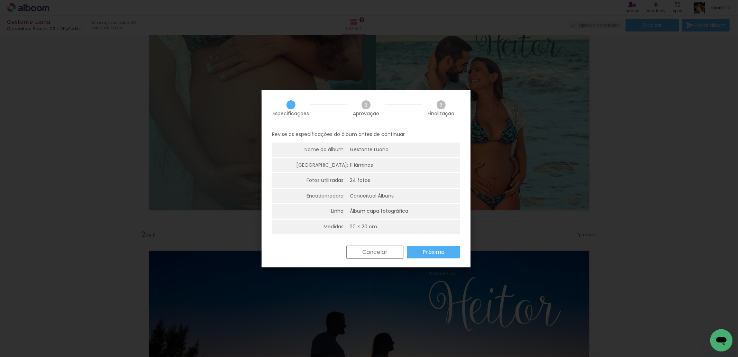
click at [0, 0] on slot "Próximo" at bounding box center [0, 0] width 0 height 0
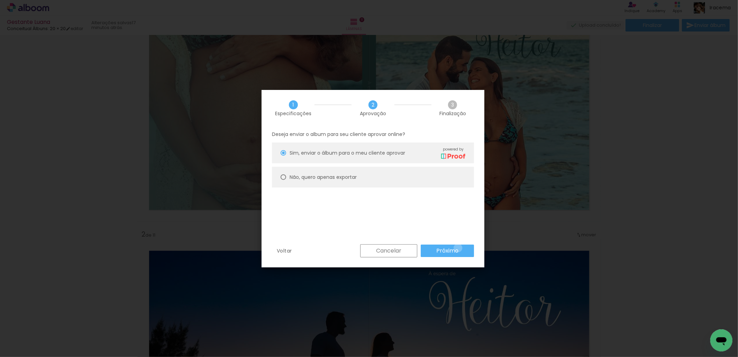
click at [0, 0] on slot "Próximo" at bounding box center [0, 0] width 0 height 0
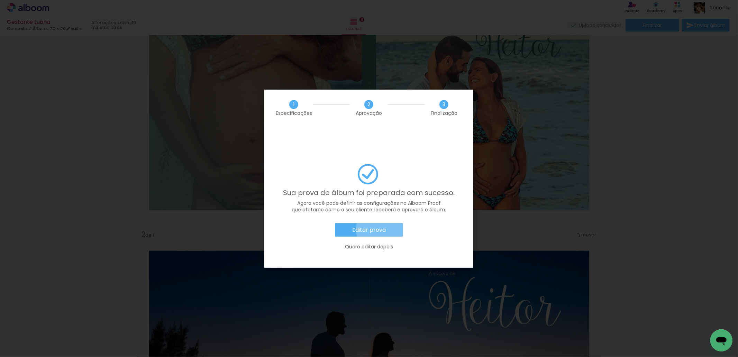
click at [0, 0] on slot "Editar prova" at bounding box center [0, 0] width 0 height 0
